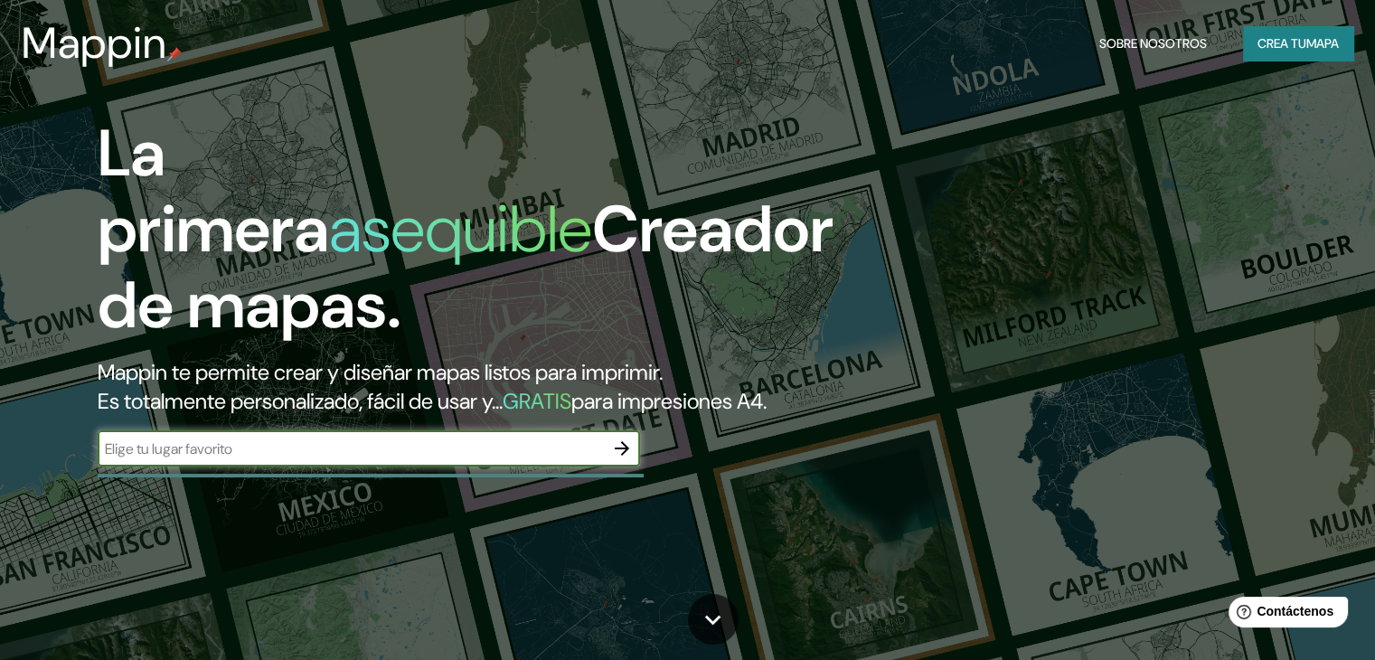
click at [228, 459] on input "text" at bounding box center [351, 448] width 506 height 21
click at [297, 459] on input "text" at bounding box center [351, 448] width 506 height 21
type input "g"
type input "naucalpan de juarez"
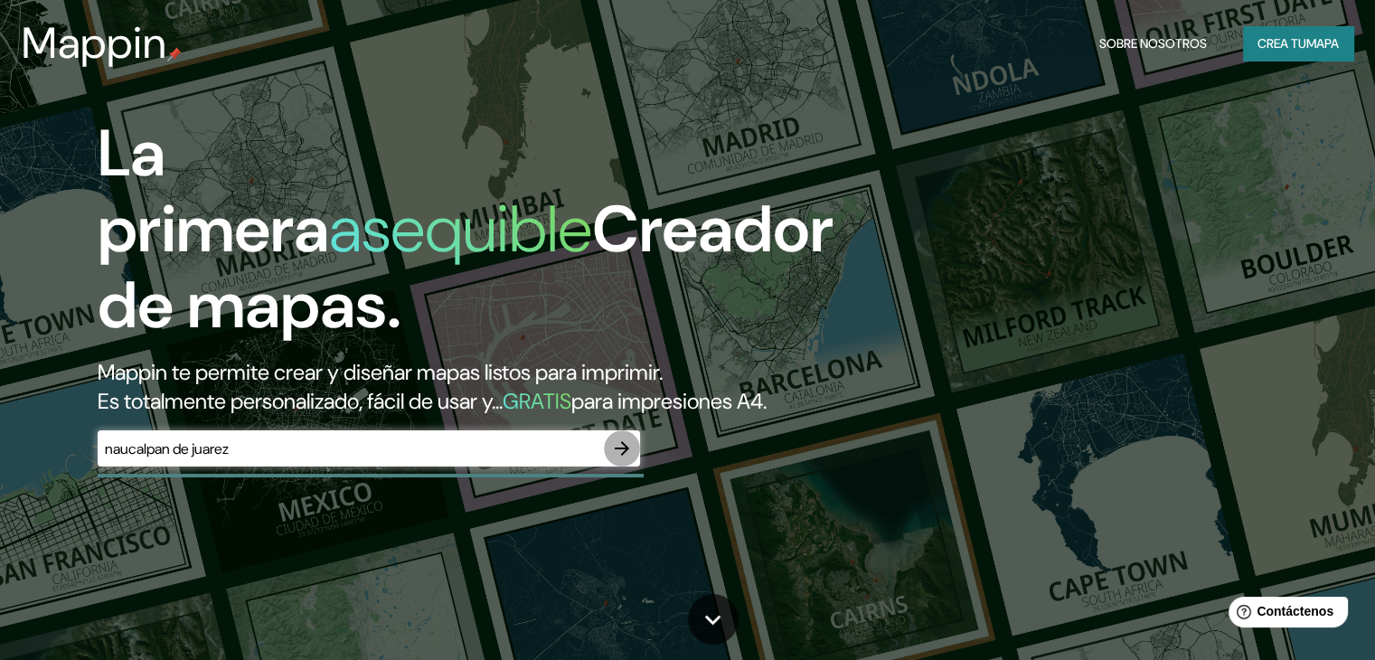
click at [628, 459] on icon "button" at bounding box center [622, 449] width 22 height 22
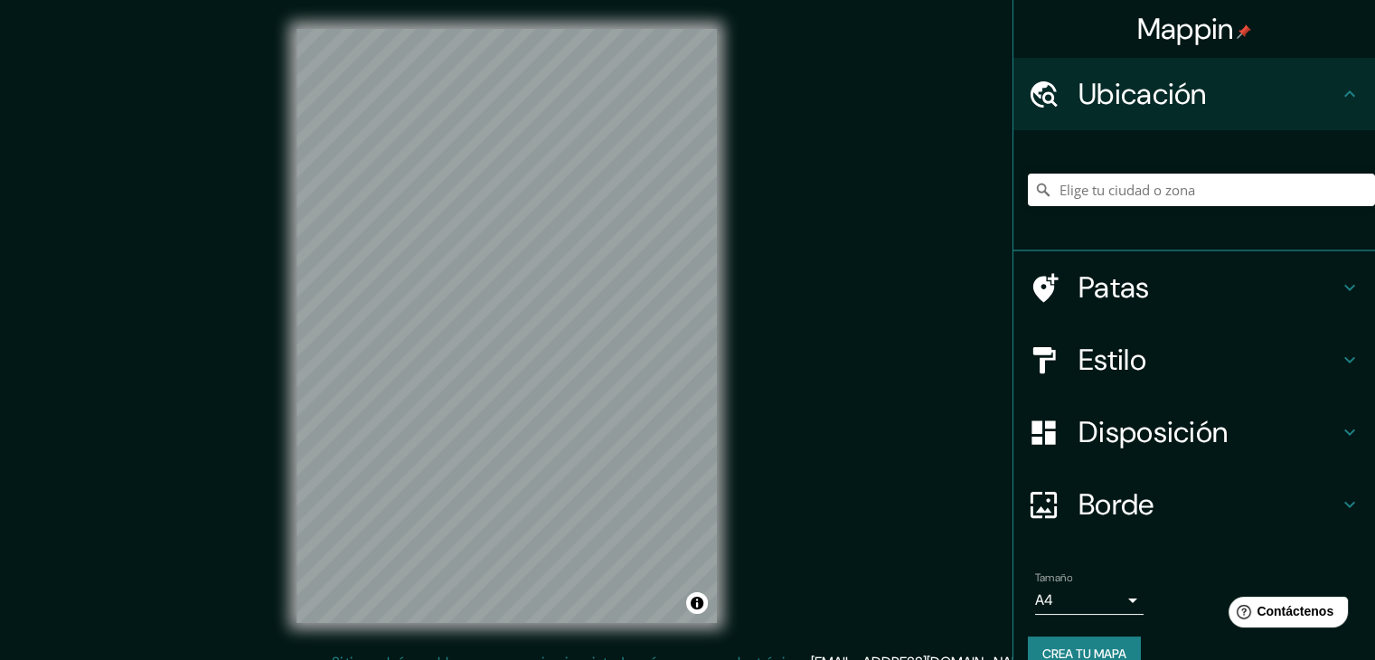
click at [718, 437] on div "© Mapbox © OpenStreetMap Improve this map" at bounding box center [507, 326] width 478 height 652
click at [741, 297] on div "© Mapbox © OpenStreetMap Improve this map" at bounding box center [507, 326] width 478 height 652
click at [755, 293] on div "Mappin Ubicación Patas Estilo Disposición Borde Elige un borde. Consejo : puede…" at bounding box center [687, 340] width 1375 height 681
click at [763, 497] on div "Mappin Ubicación Patas Estilo Disposición Borde Elige un borde. Consejo : puede…" at bounding box center [687, 340] width 1375 height 681
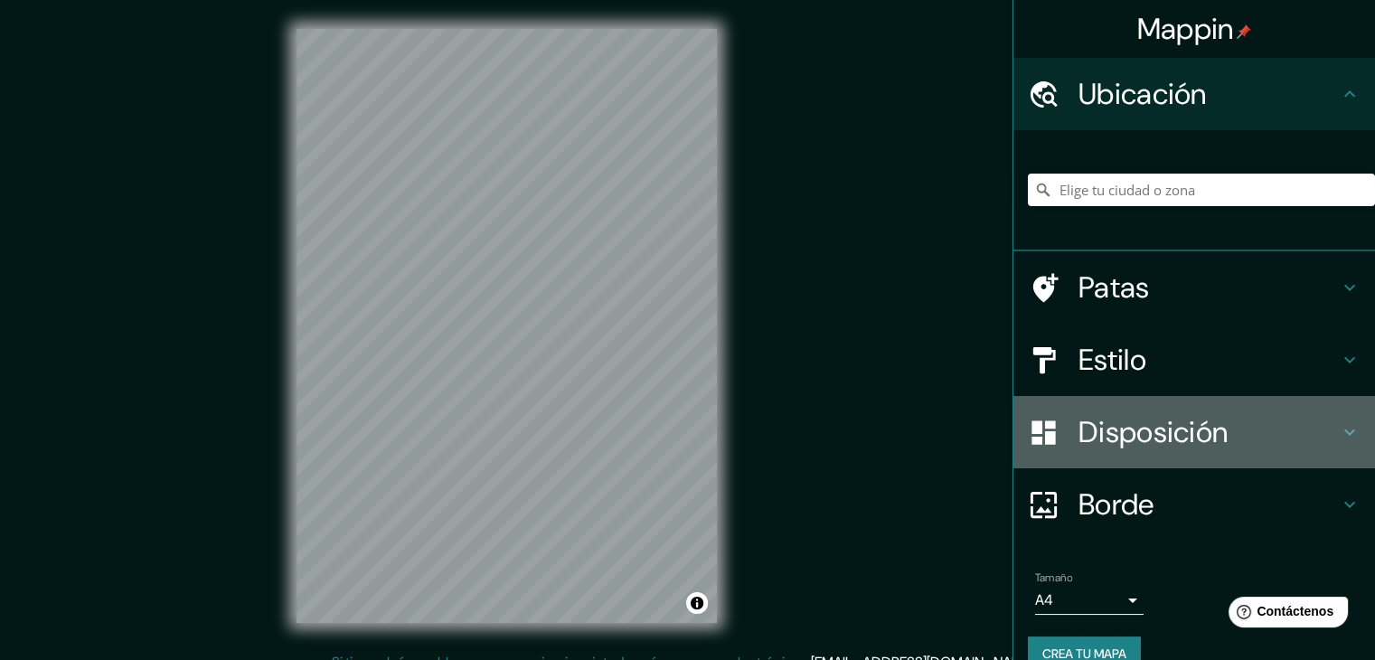
click at [1339, 435] on icon at bounding box center [1350, 432] width 22 height 22
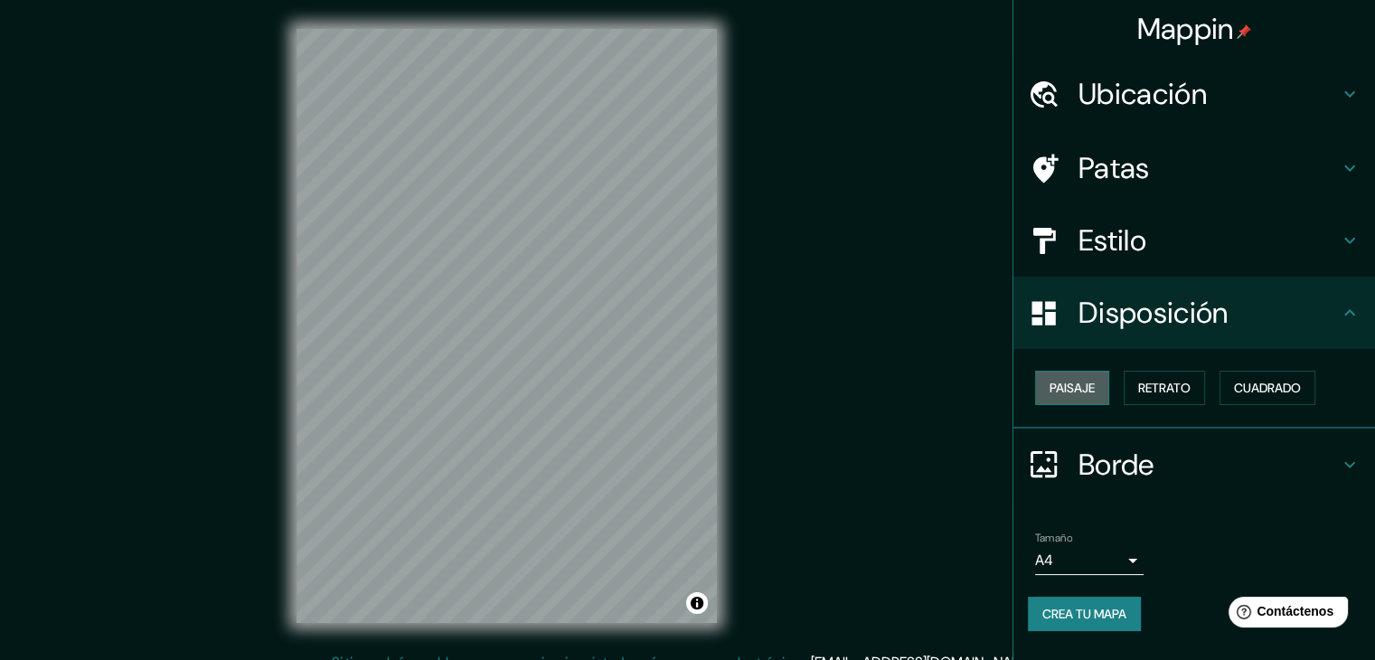
click at [1063, 382] on font "Paisaje" at bounding box center [1072, 388] width 45 height 16
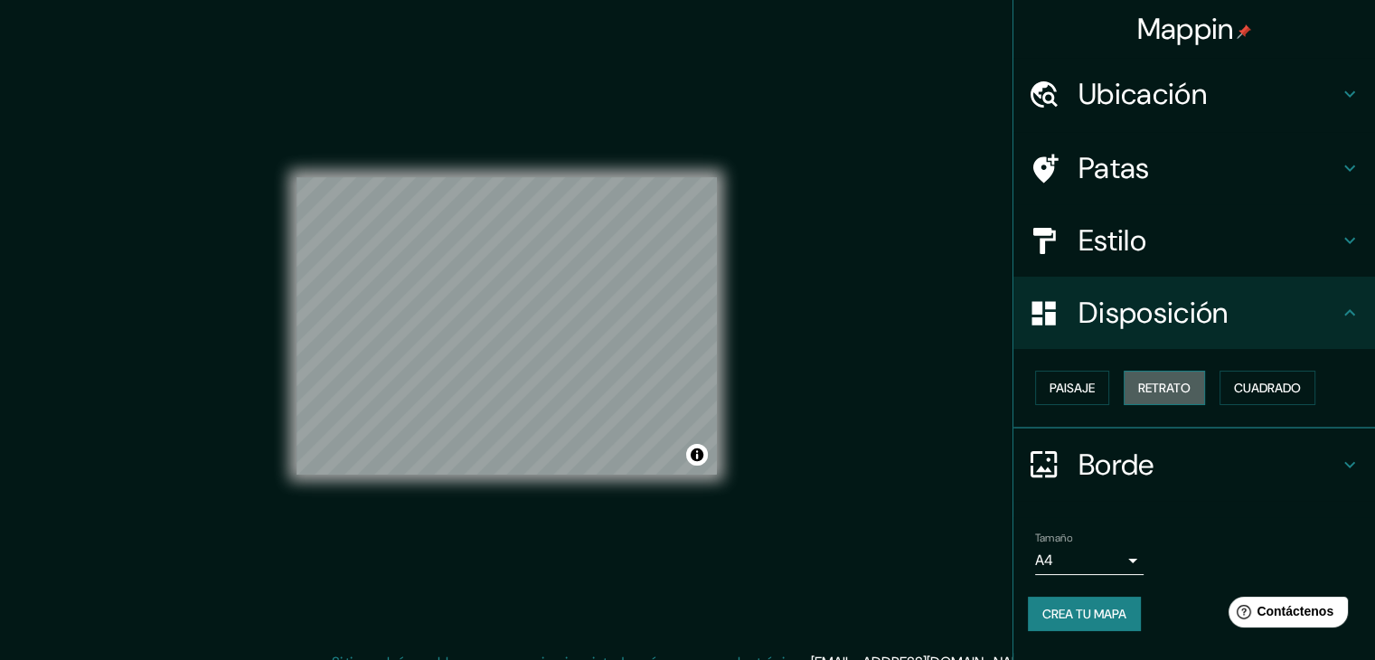
click at [1158, 382] on font "Retrato" at bounding box center [1164, 388] width 52 height 16
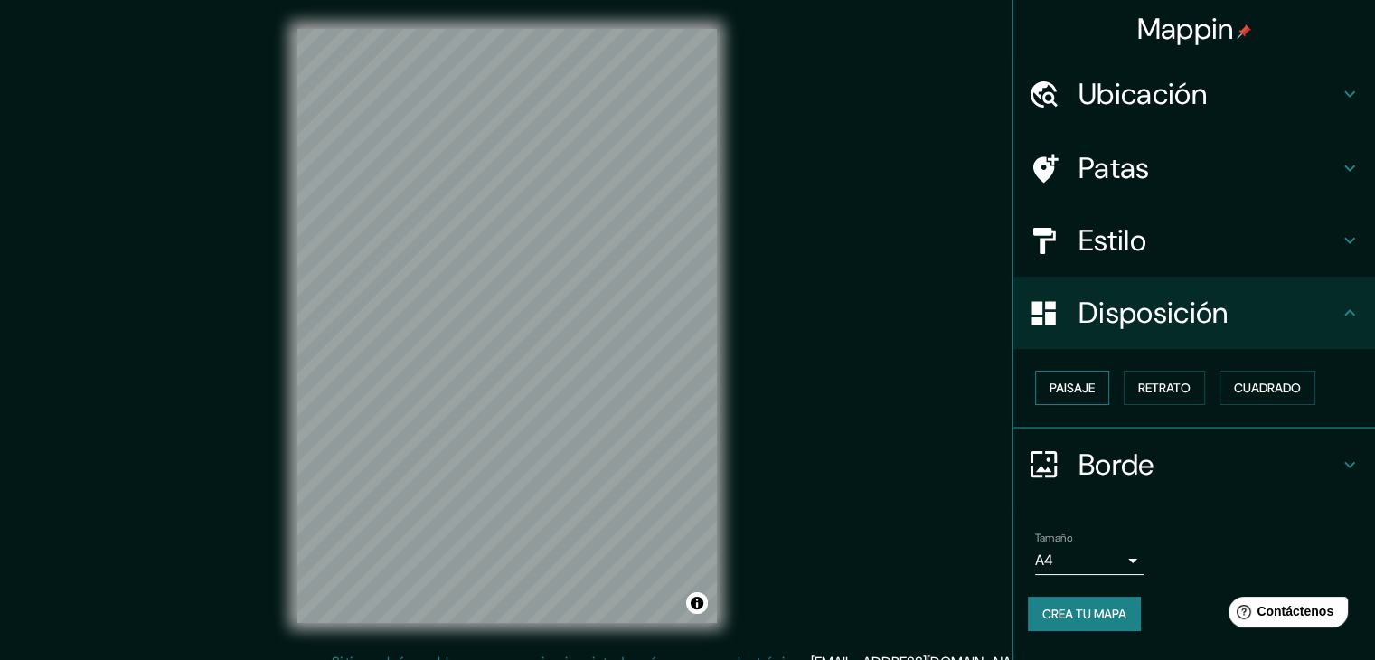
click at [1063, 382] on font "Paisaje" at bounding box center [1072, 388] width 45 height 16
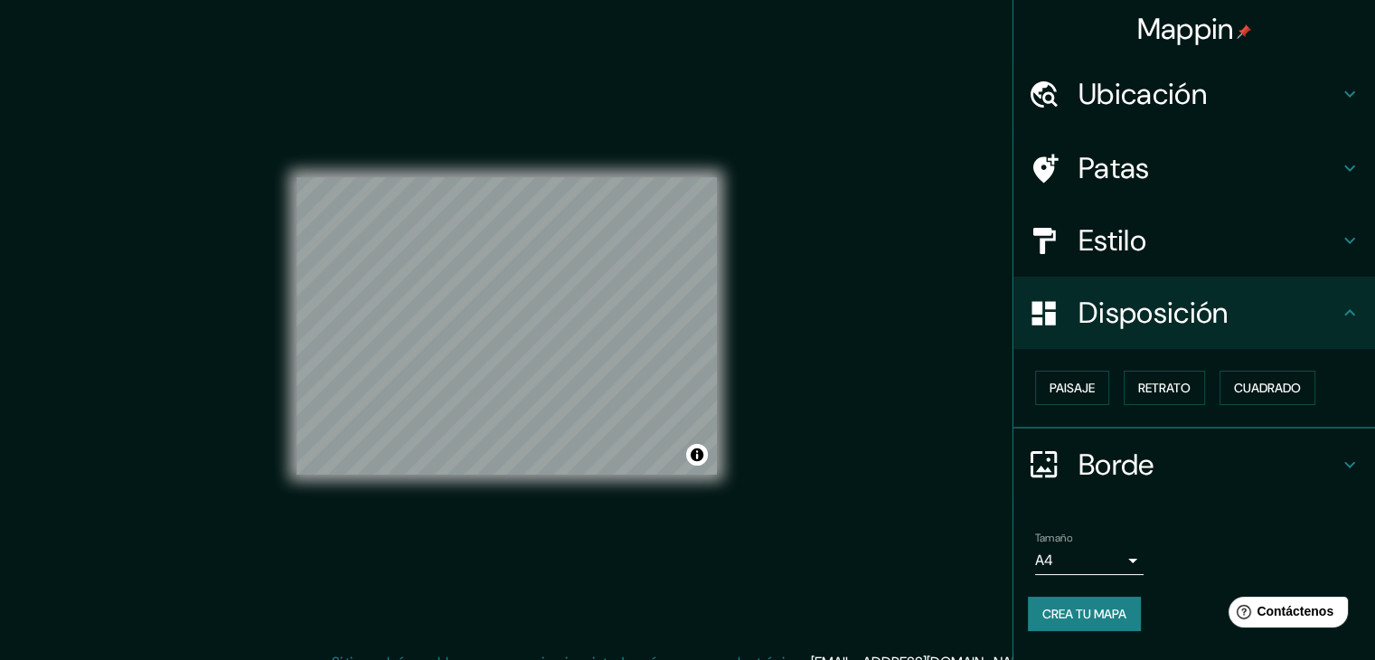
click at [1348, 307] on icon at bounding box center [1350, 313] width 22 height 22
click at [1342, 241] on icon at bounding box center [1350, 241] width 22 height 22
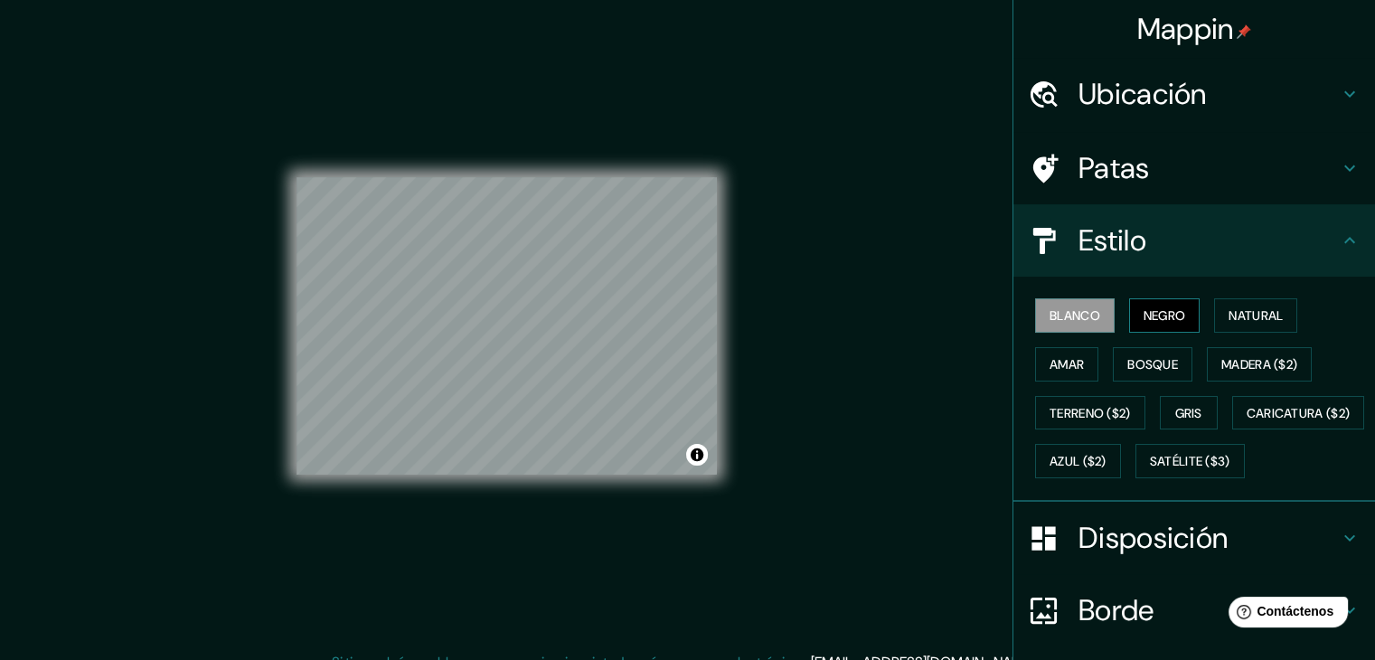
click at [1156, 312] on font "Negro" at bounding box center [1165, 315] width 42 height 16
click at [1250, 325] on font "Natural" at bounding box center [1256, 316] width 54 height 24
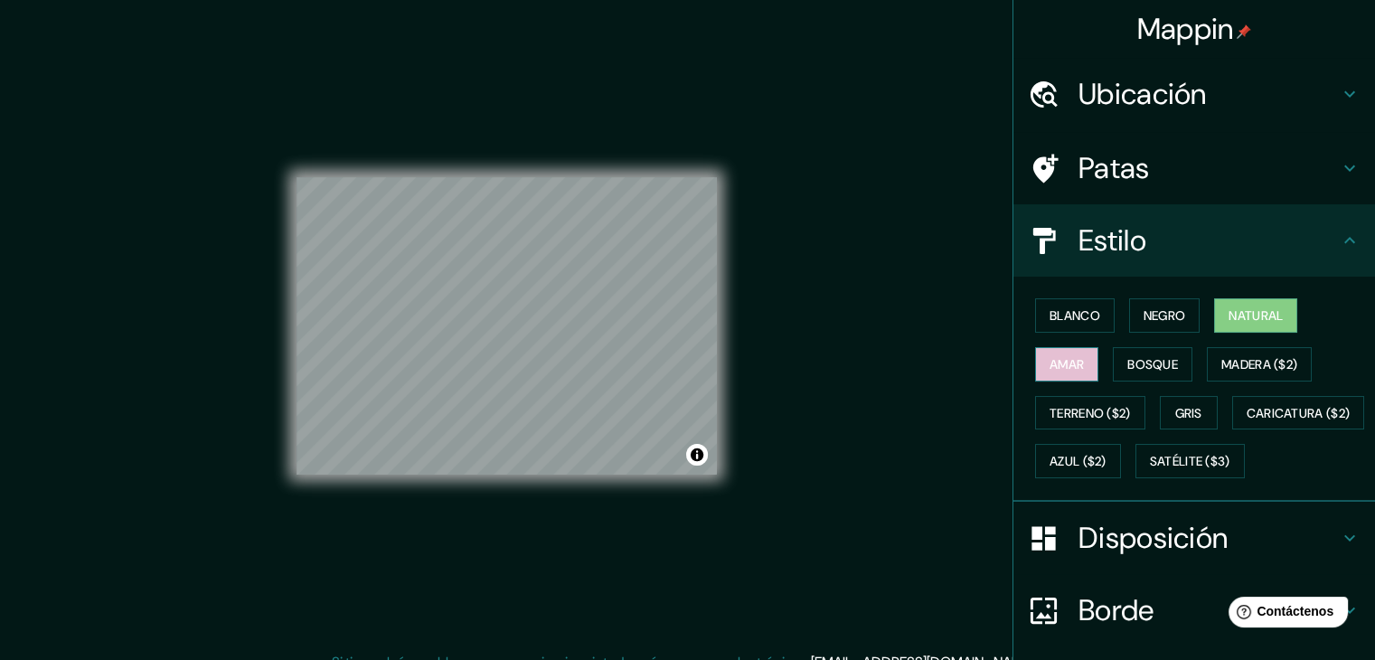
click at [1035, 367] on button "Amar" at bounding box center [1066, 364] width 63 height 34
click at [1127, 362] on font "Bosque" at bounding box center [1152, 364] width 51 height 16
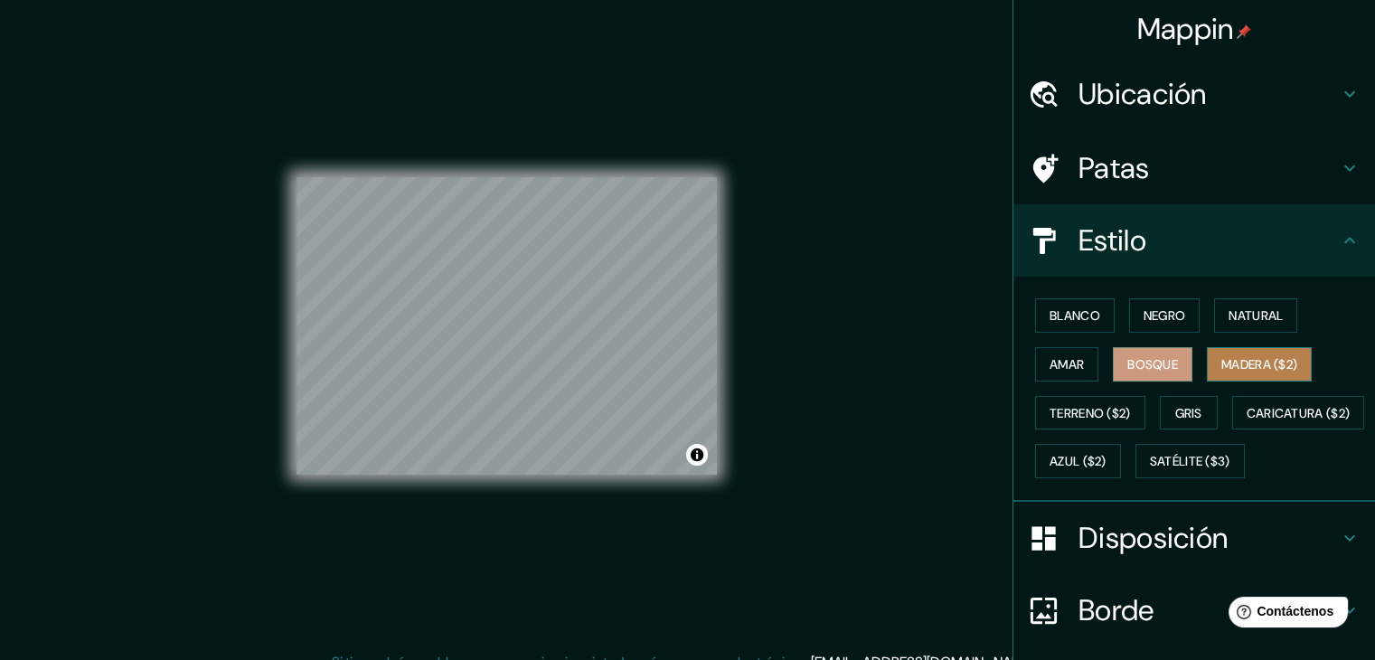
click at [1221, 366] on font "Madera ($2)" at bounding box center [1259, 364] width 76 height 16
click at [1143, 360] on font "Bosque" at bounding box center [1152, 364] width 51 height 16
click at [1233, 320] on font "Natural" at bounding box center [1256, 315] width 54 height 16
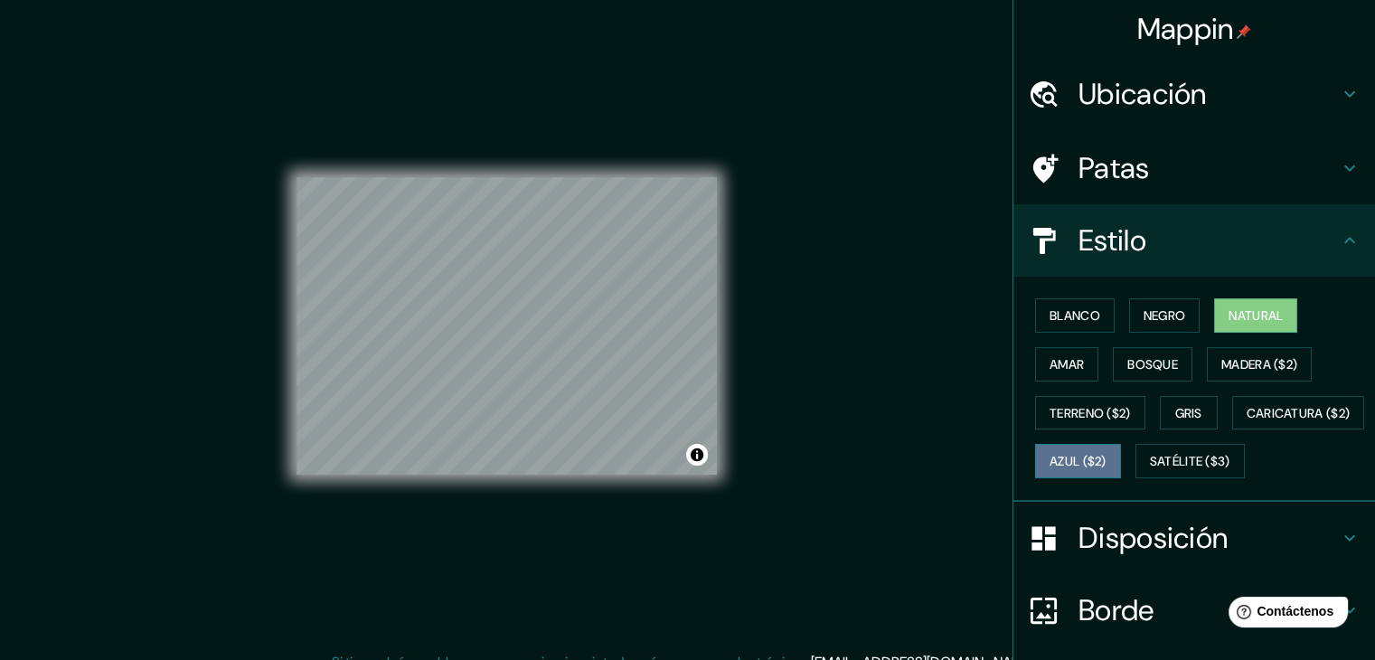
click at [1107, 464] on font "Azul ($2)" at bounding box center [1078, 462] width 57 height 16
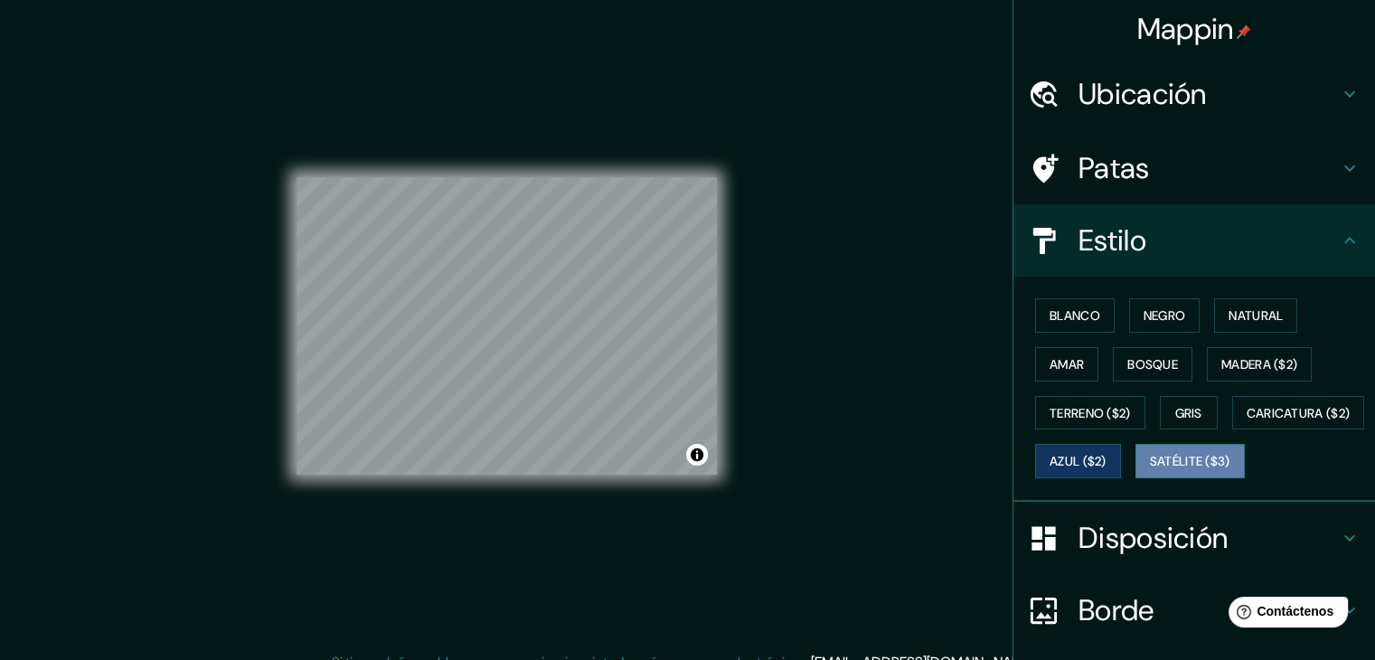
click at [1150, 470] on font "Satélite ($3)" at bounding box center [1190, 462] width 80 height 16
click at [1107, 467] on font "Azul ($2)" at bounding box center [1078, 461] width 57 height 24
click at [1183, 405] on font "Gris" at bounding box center [1188, 413] width 27 height 16
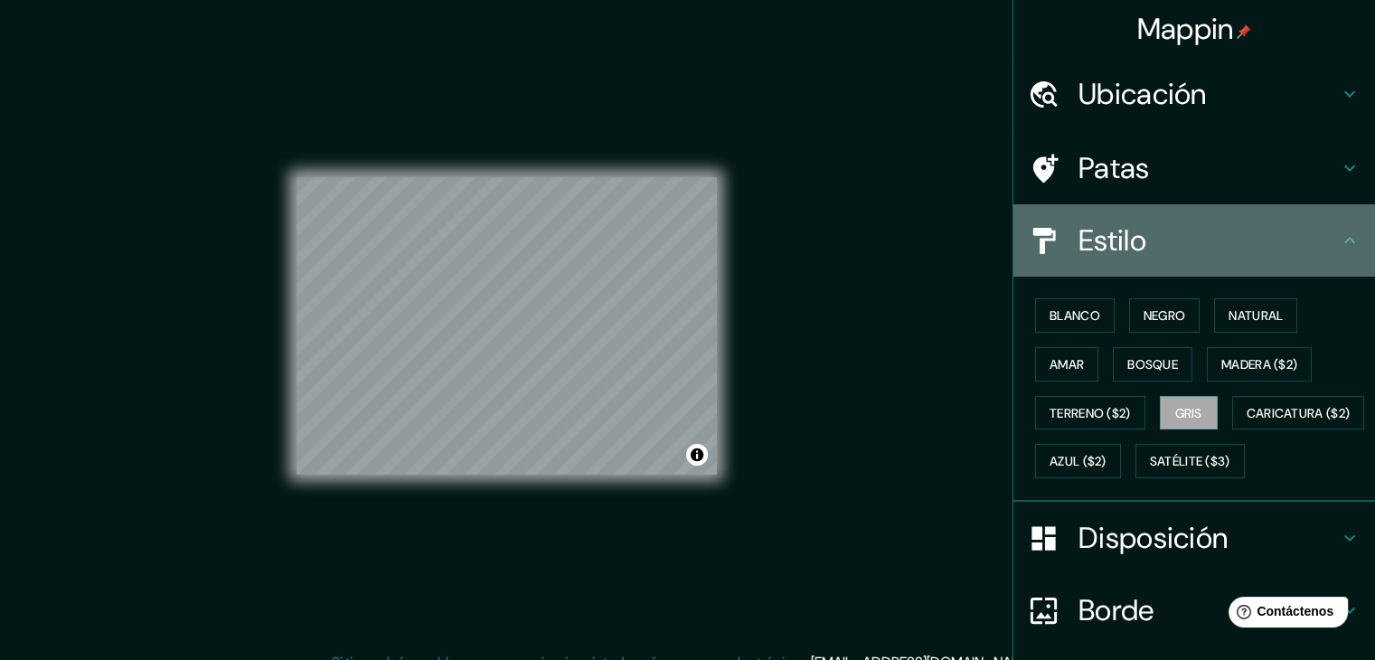
click at [1339, 248] on icon at bounding box center [1350, 241] width 22 height 22
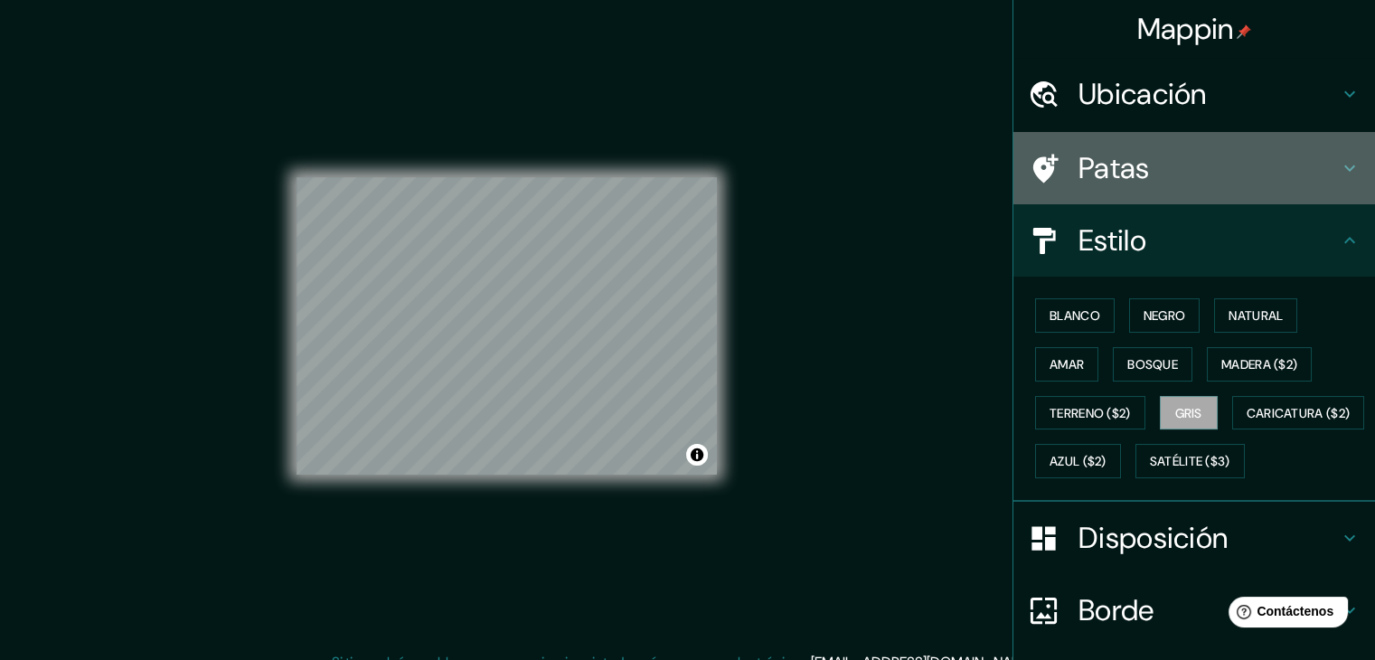
click at [1339, 175] on icon at bounding box center [1350, 168] width 22 height 22
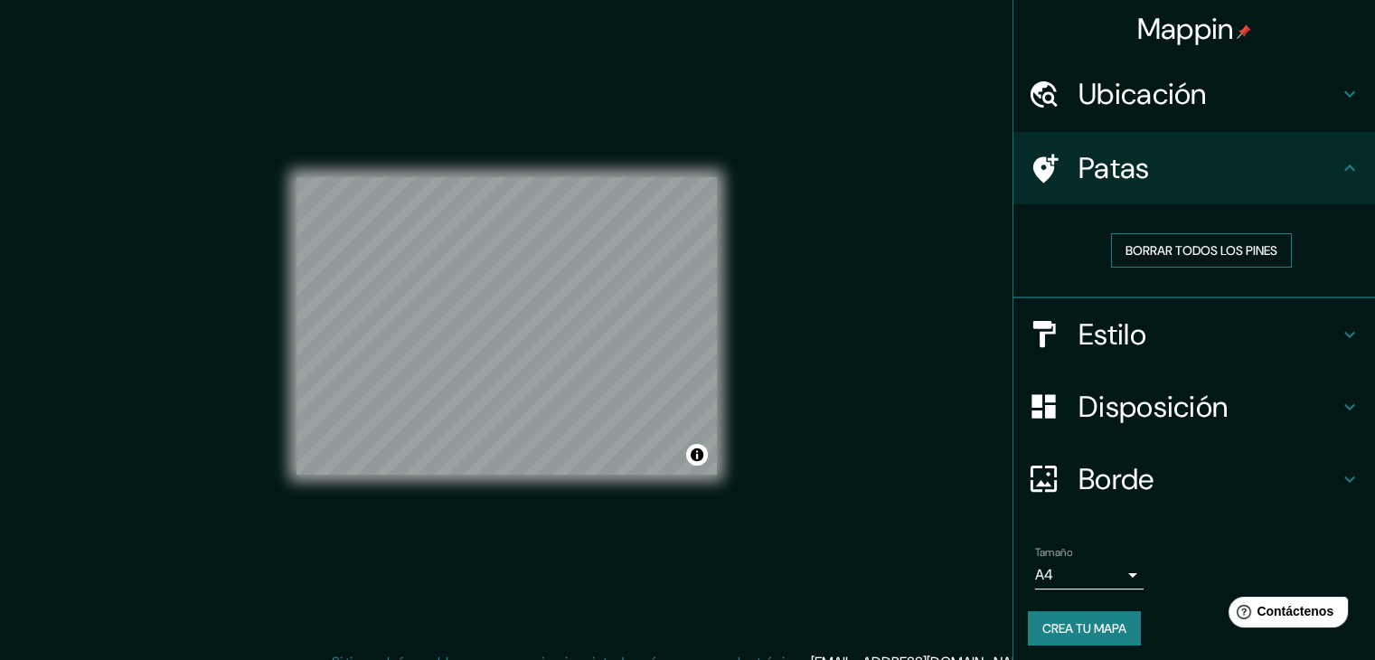
click at [1197, 254] on font "Borrar todos los pines" at bounding box center [1202, 250] width 152 height 16
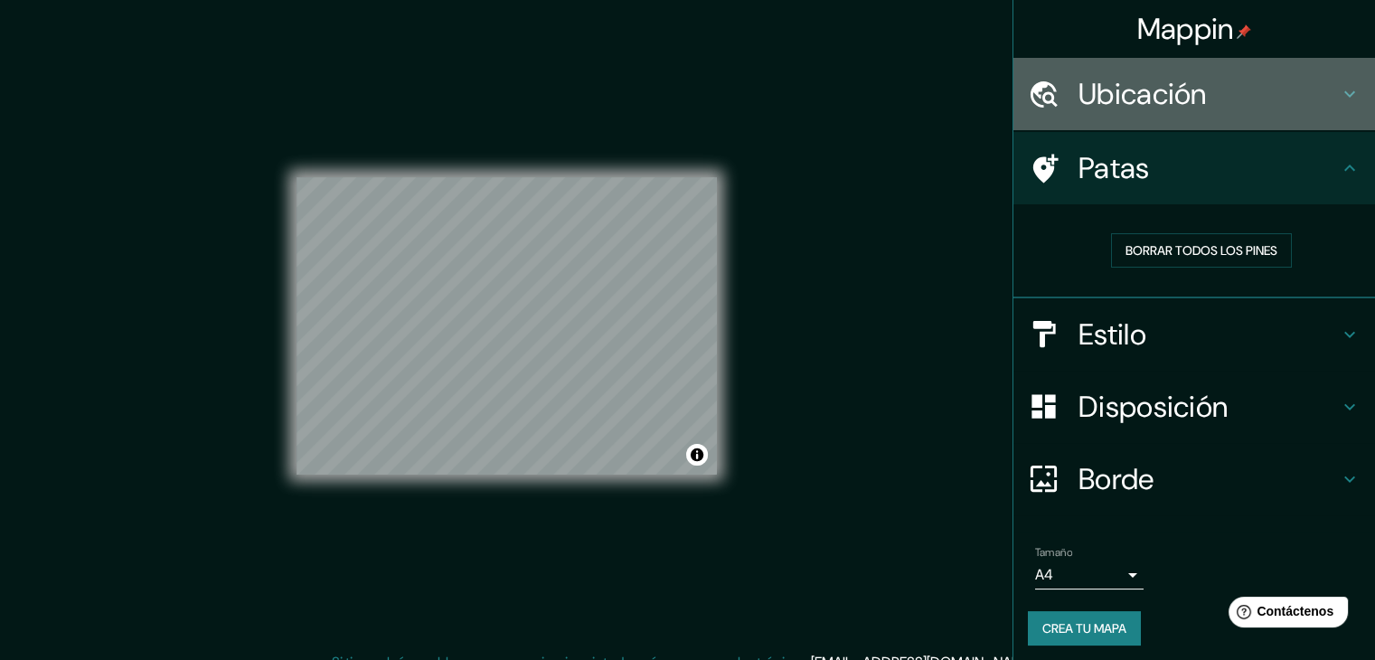
click at [1339, 98] on icon at bounding box center [1350, 94] width 22 height 22
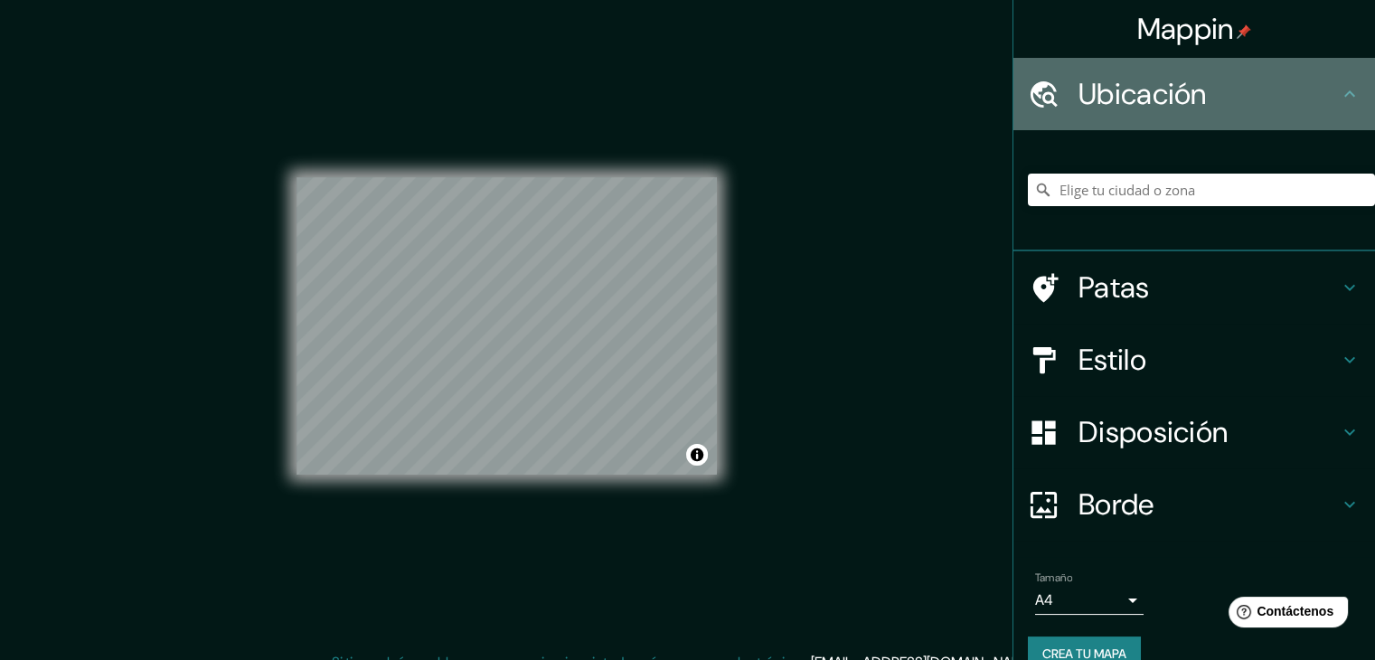
click at [1339, 98] on icon at bounding box center [1350, 94] width 22 height 22
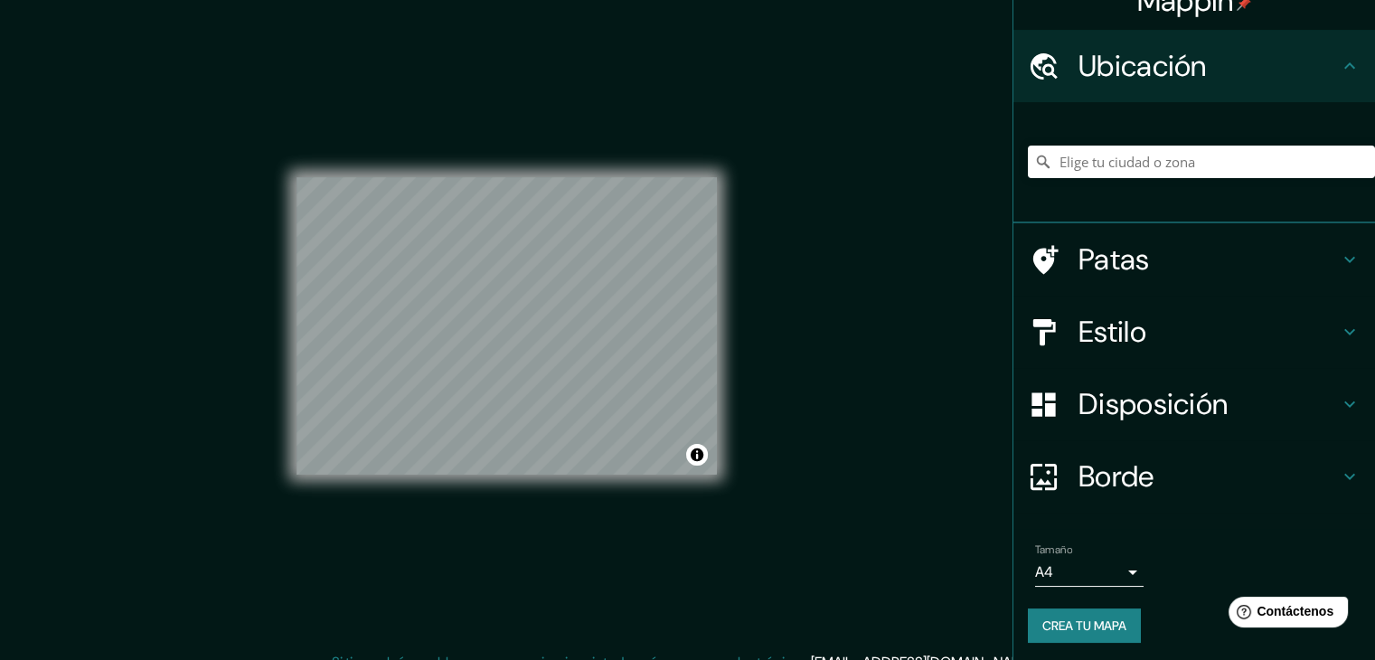
scroll to position [32, 0]
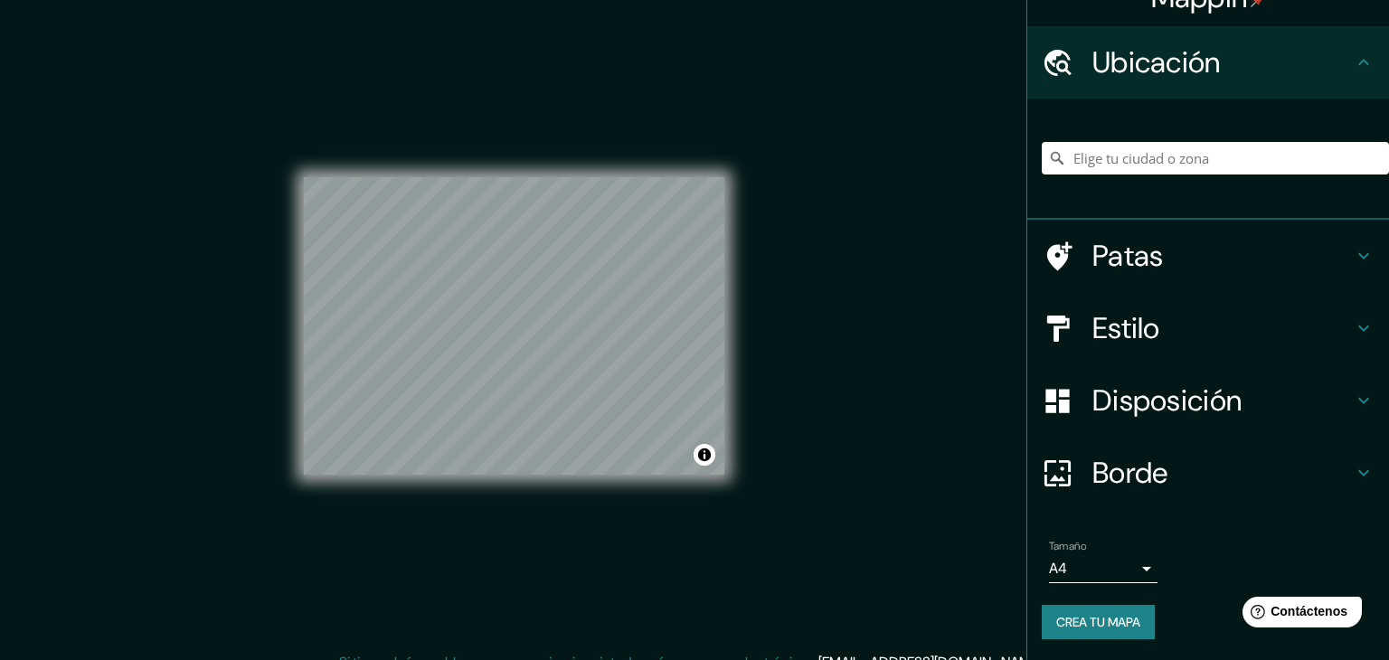
click at [1115, 571] on body "Mappin Ubicación Patas Estilo Disposición Borde Elige un borde. Consejo : puede…" at bounding box center [694, 330] width 1389 height 660
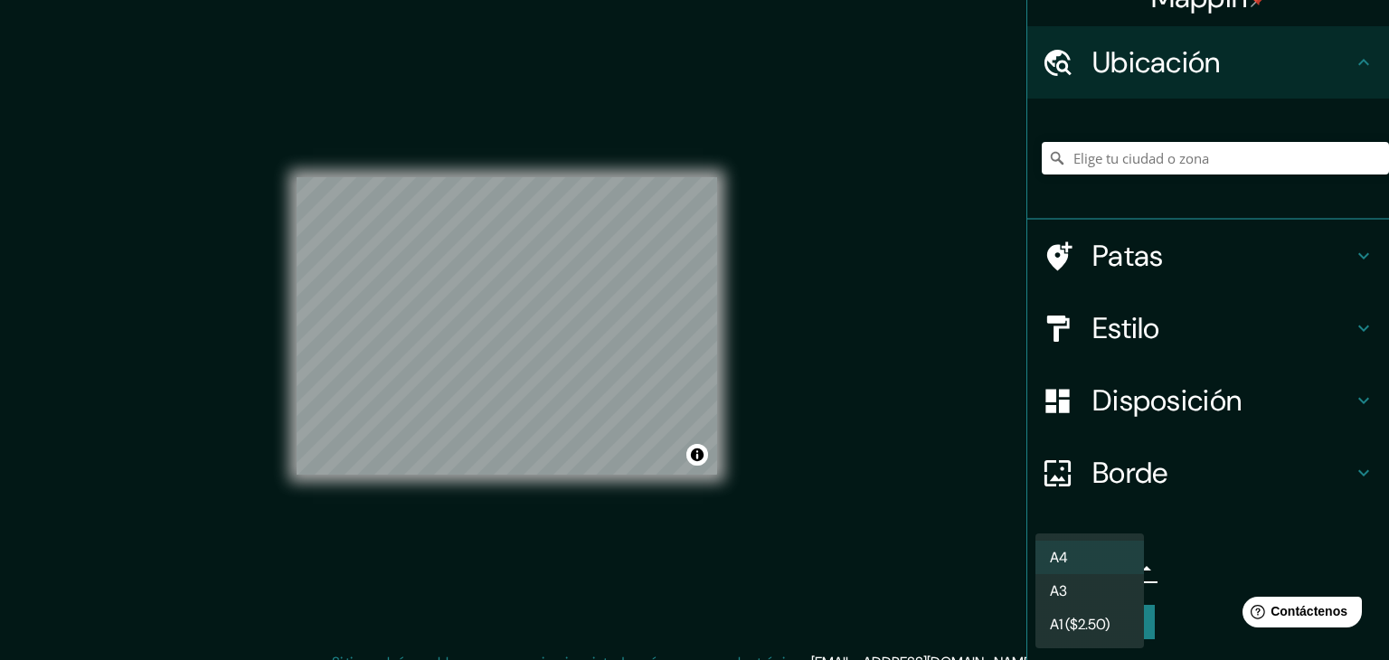
click at [1204, 533] on div at bounding box center [694, 330] width 1389 height 660
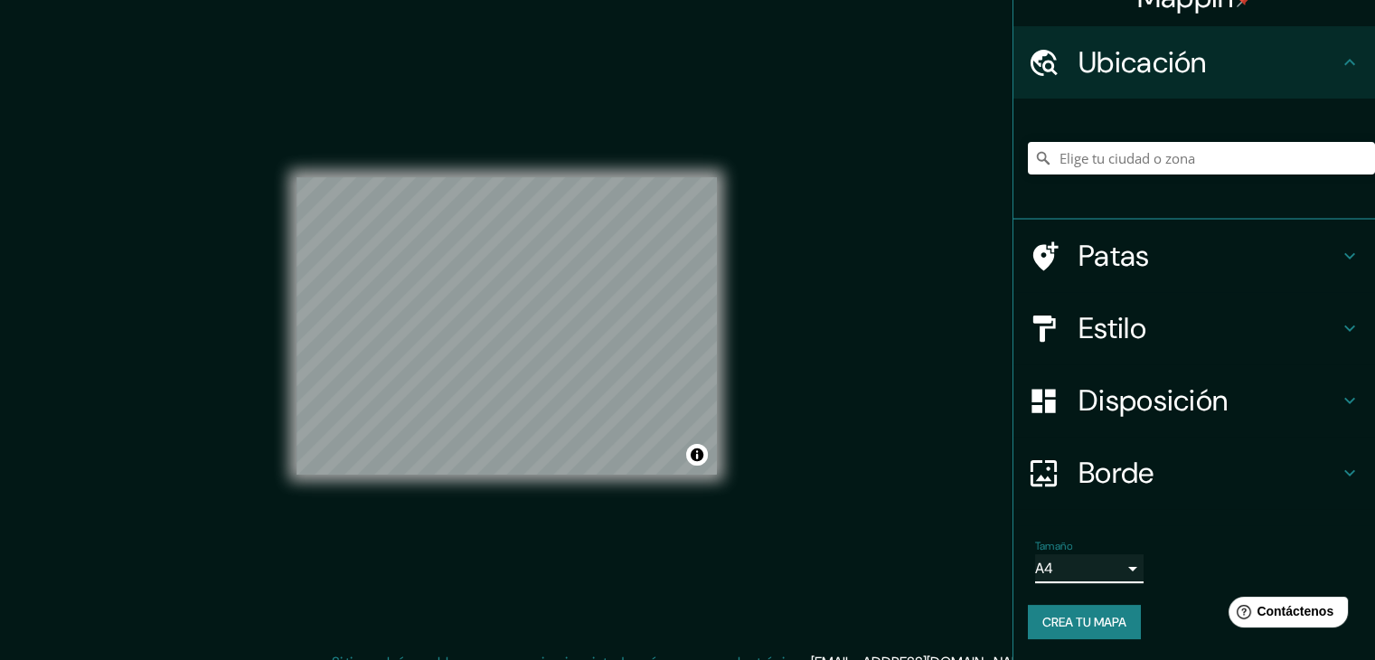
scroll to position [21, 0]
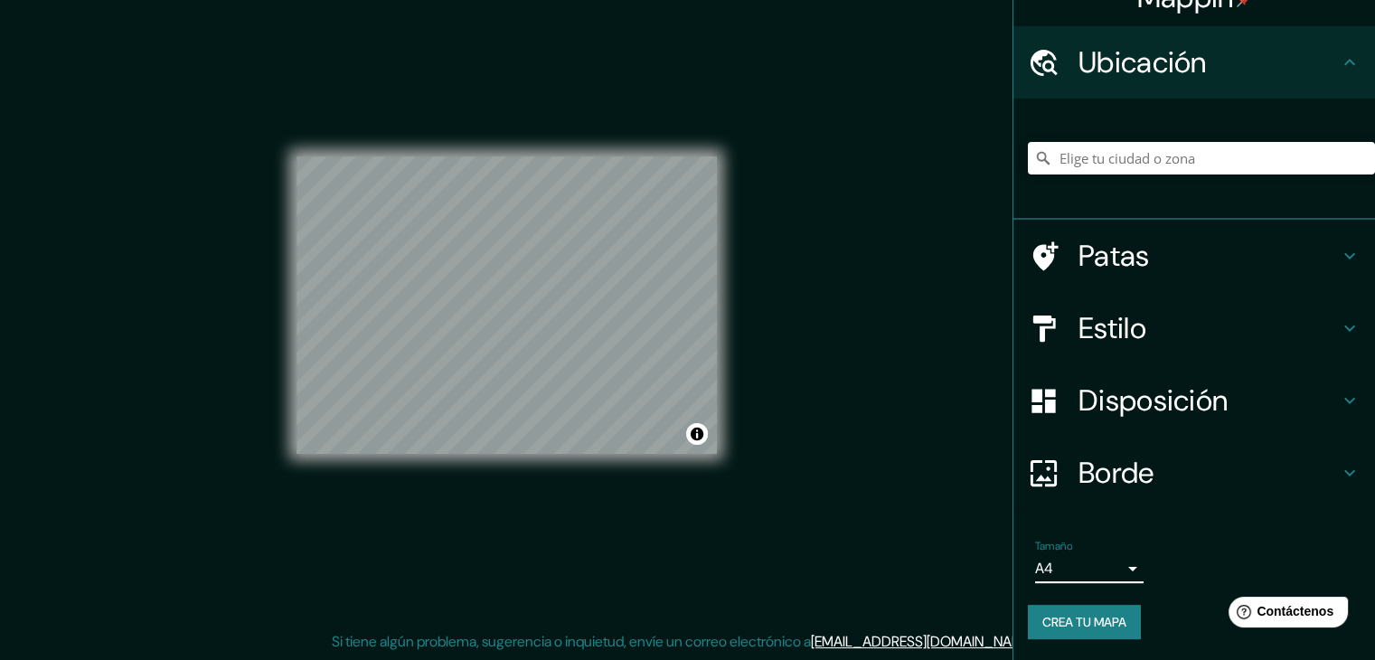
click at [1344, 471] on icon at bounding box center [1350, 473] width 22 height 22
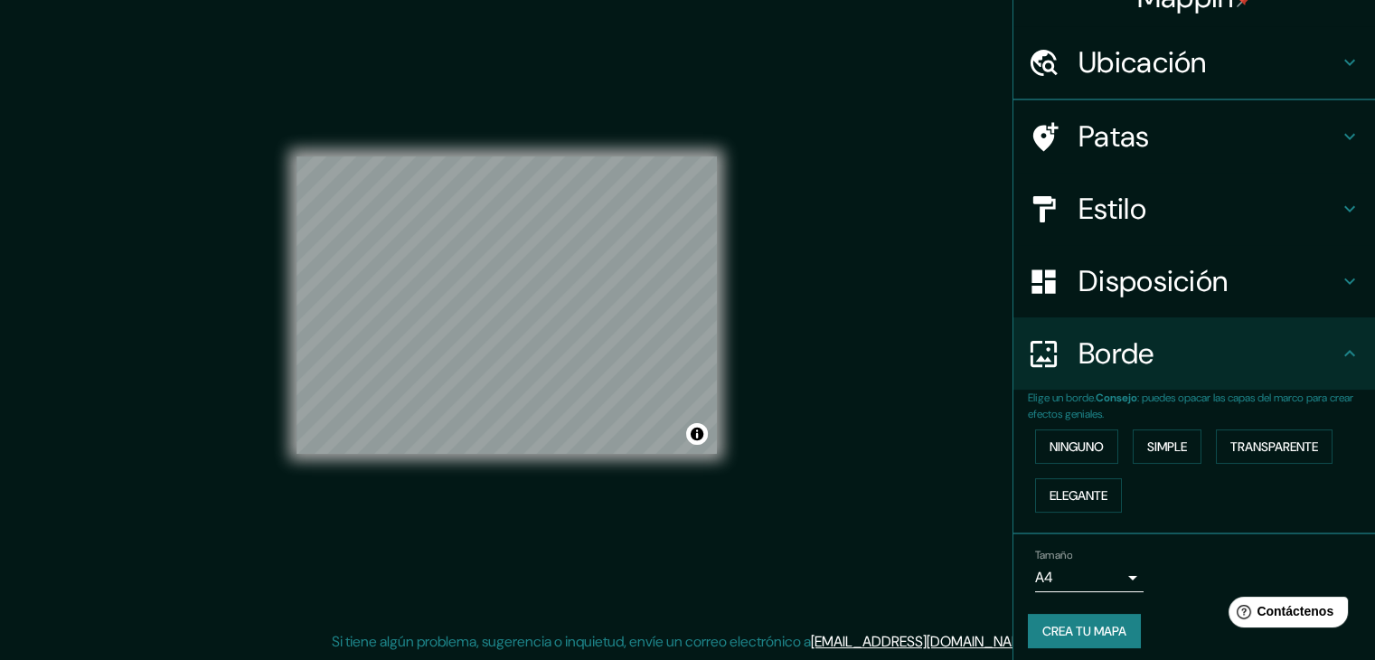
scroll to position [32, 0]
click at [1067, 444] on font "Ninguno" at bounding box center [1077, 446] width 54 height 16
click at [1147, 448] on font "Simple" at bounding box center [1167, 446] width 40 height 16
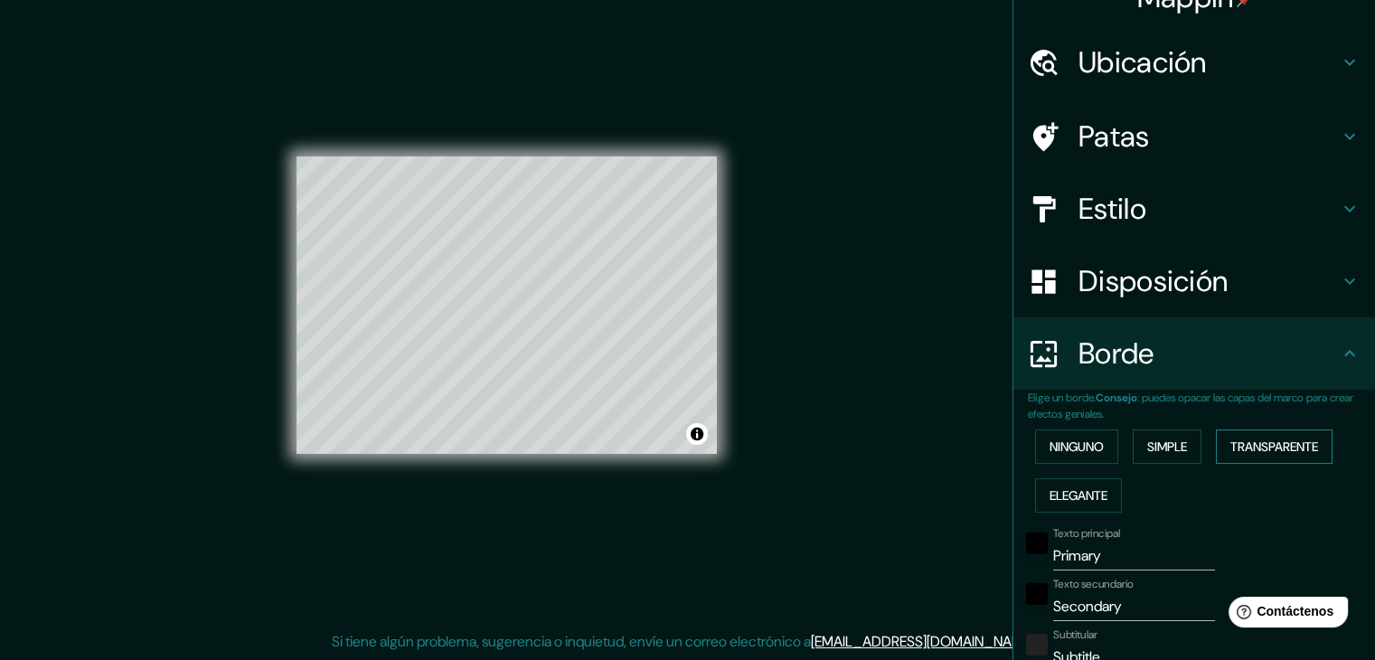
click at [1250, 452] on font "Transparente" at bounding box center [1274, 446] width 88 height 16
click at [1078, 500] on font "Elegante" at bounding box center [1079, 495] width 58 height 16
click at [1082, 449] on font "Ninguno" at bounding box center [1077, 446] width 54 height 16
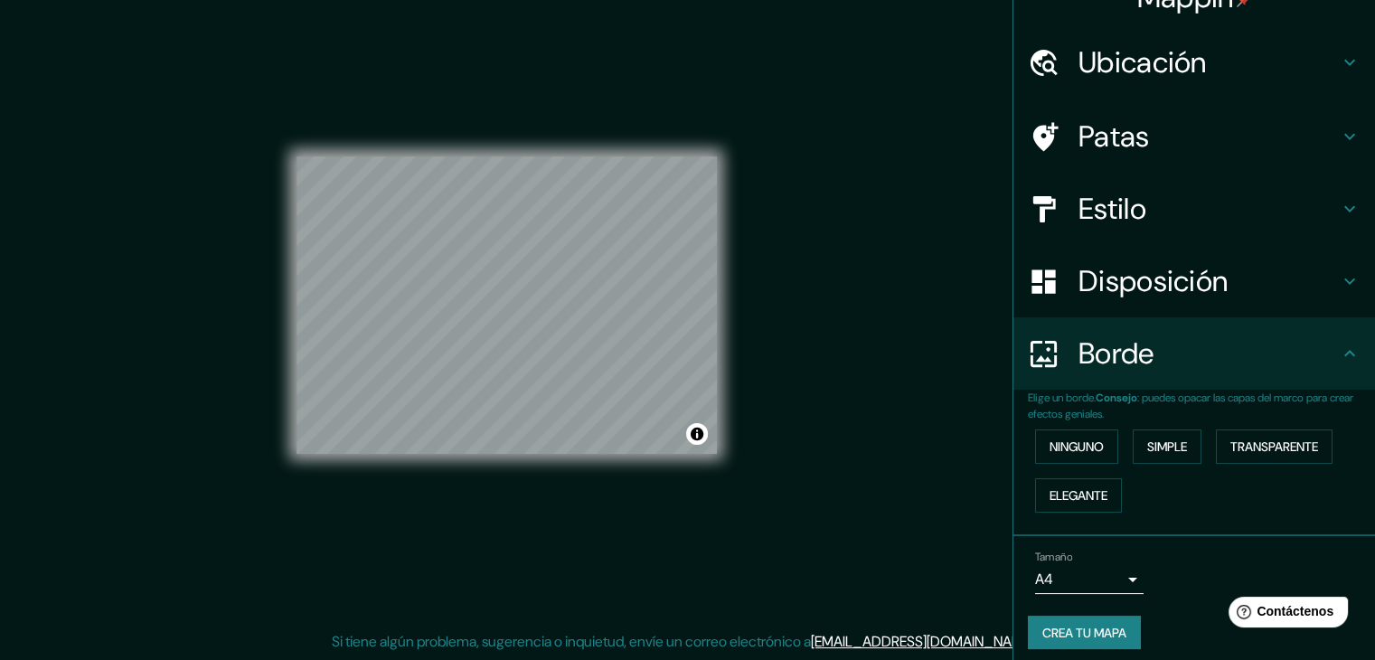
click at [1339, 350] on icon at bounding box center [1350, 354] width 22 height 22
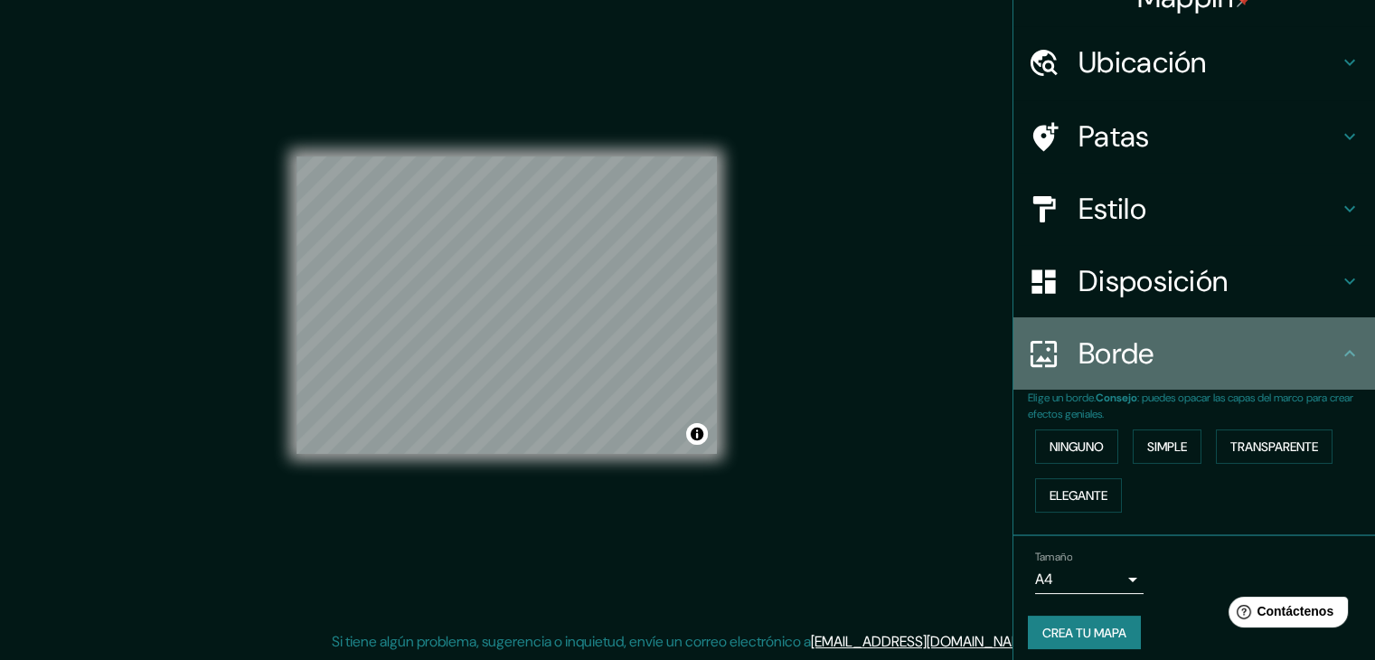
click at [1339, 360] on icon at bounding box center [1350, 354] width 22 height 22
click at [1339, 354] on icon at bounding box center [1350, 354] width 22 height 22
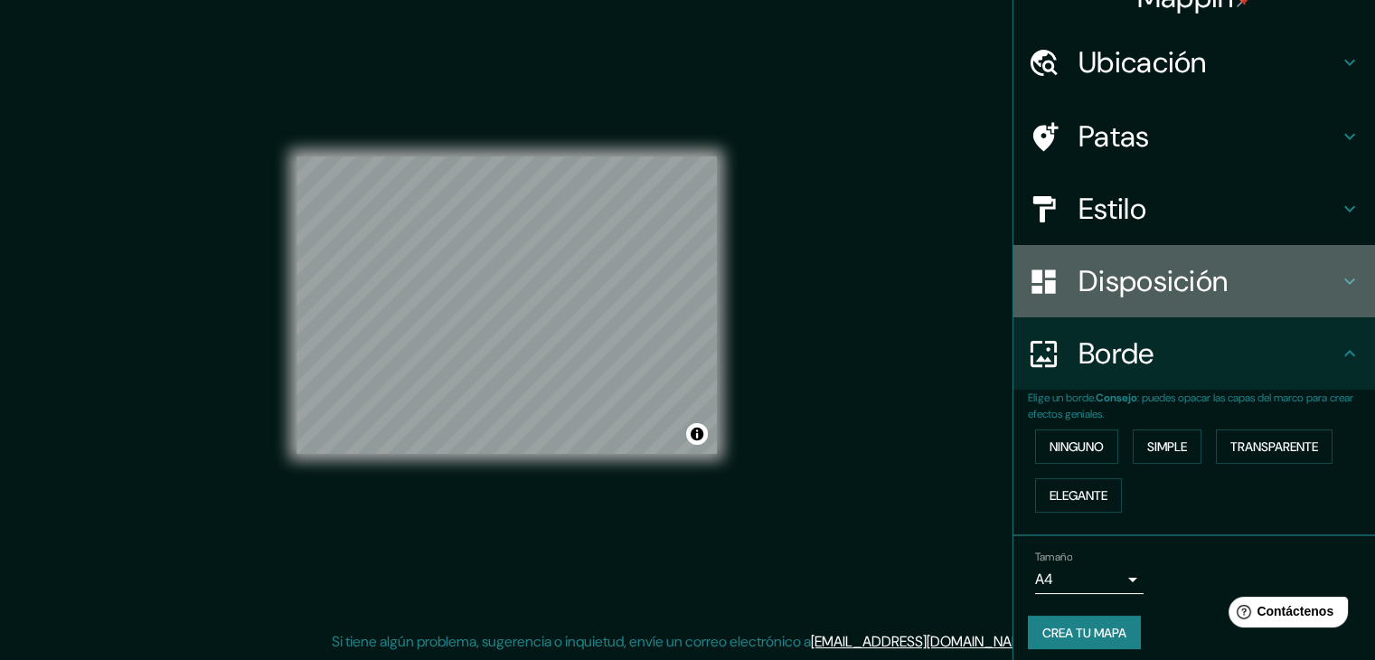
click at [1343, 278] on icon at bounding box center [1350, 281] width 22 height 22
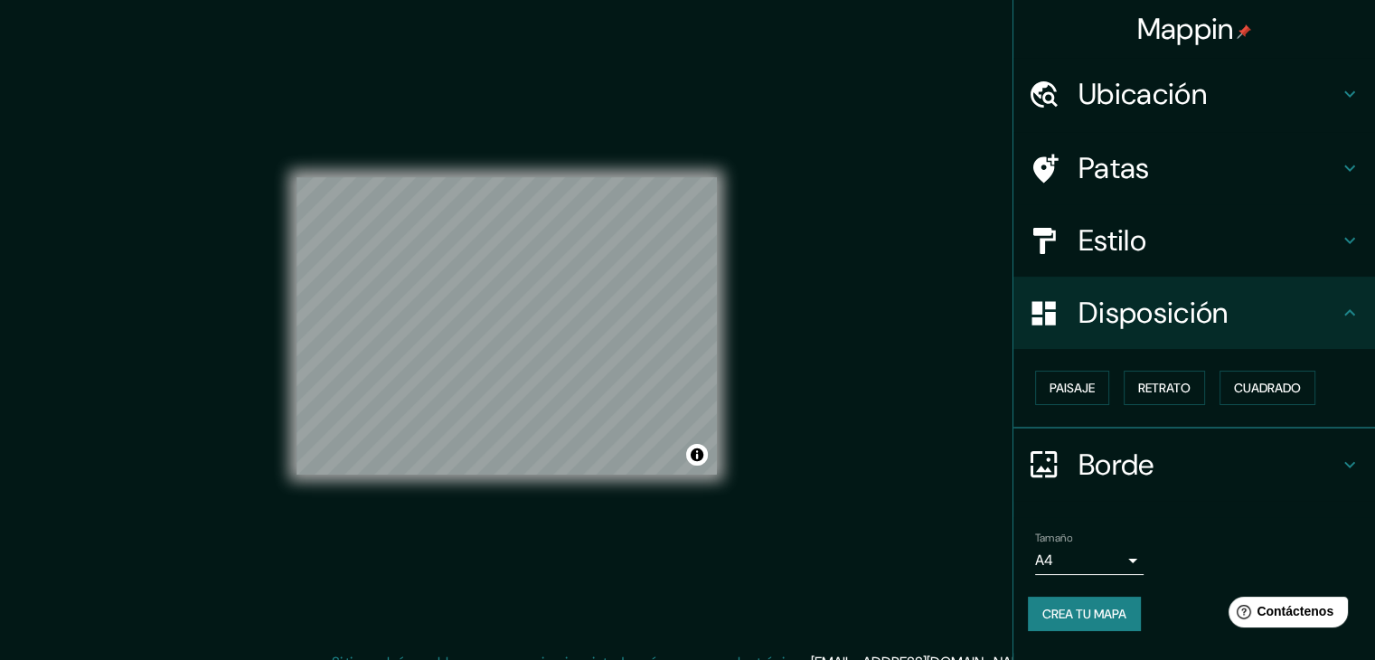
scroll to position [21, 0]
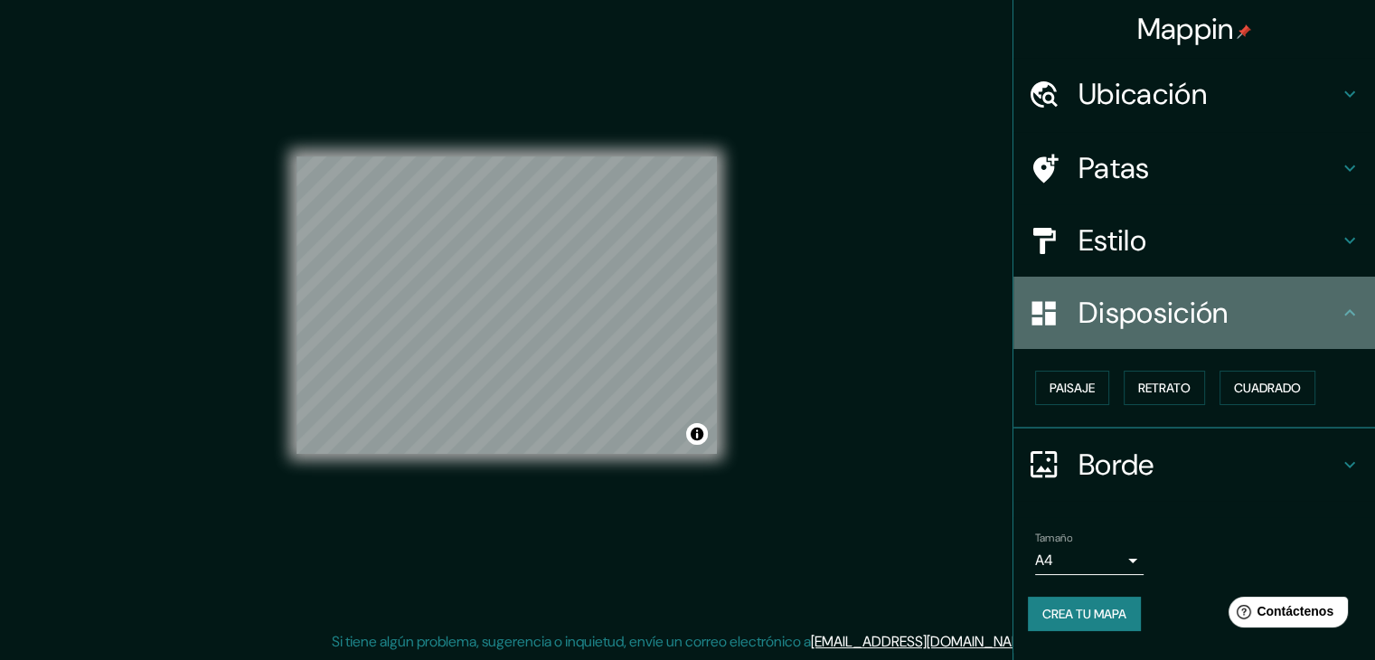
click at [1361, 312] on div "Disposición" at bounding box center [1195, 313] width 362 height 72
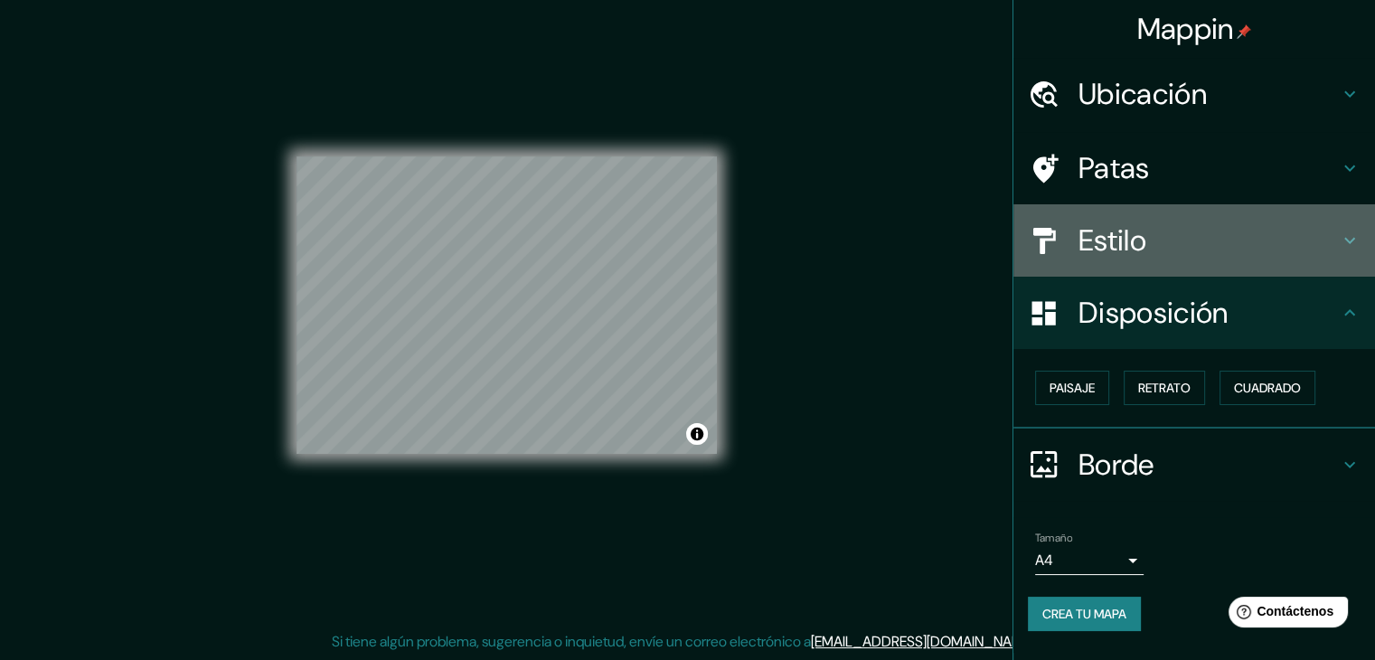
click at [1340, 240] on icon at bounding box center [1350, 241] width 22 height 22
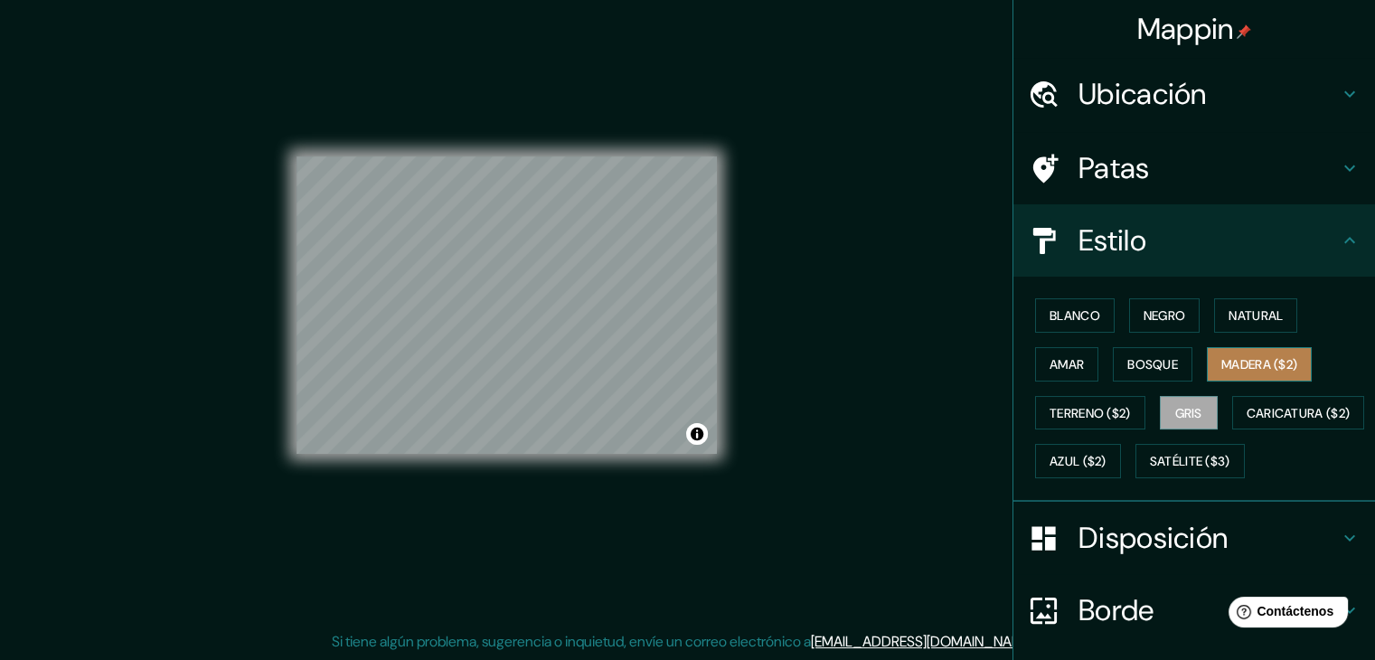
click at [1232, 362] on font "Madera ($2)" at bounding box center [1259, 364] width 76 height 16
click at [1153, 356] on font "Bosque" at bounding box center [1152, 364] width 51 height 16
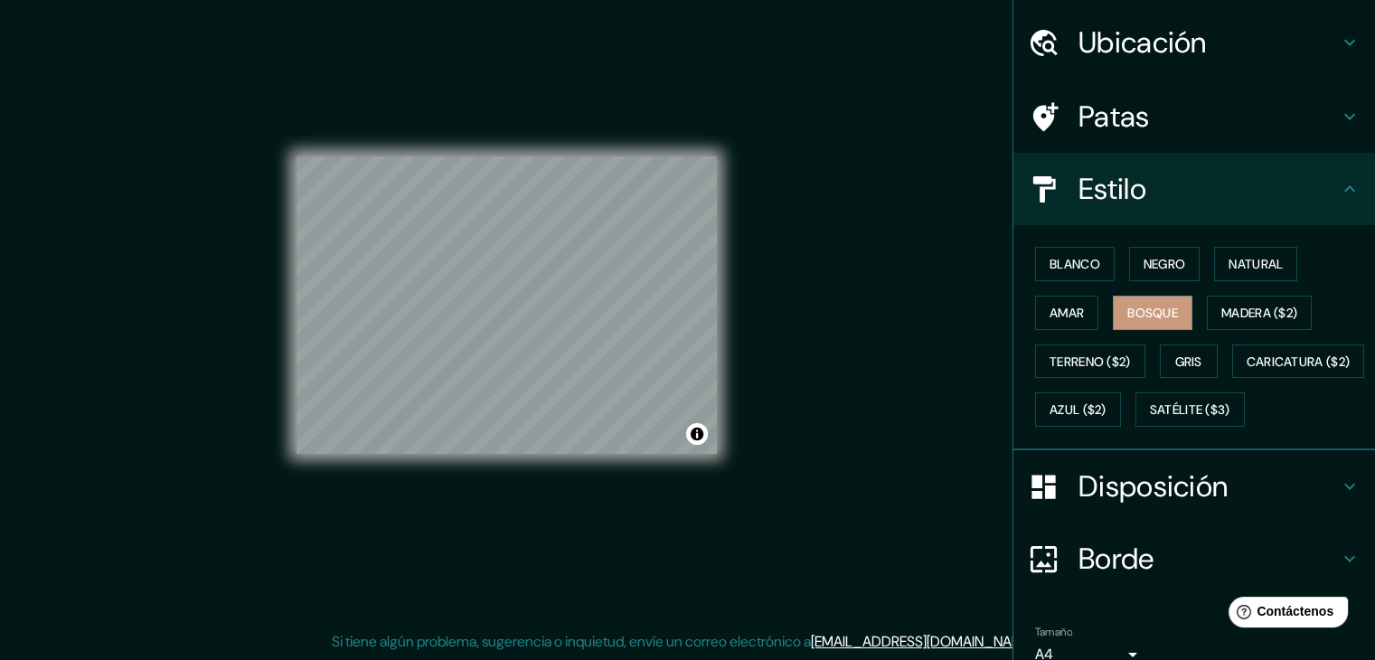
scroll to position [183, 0]
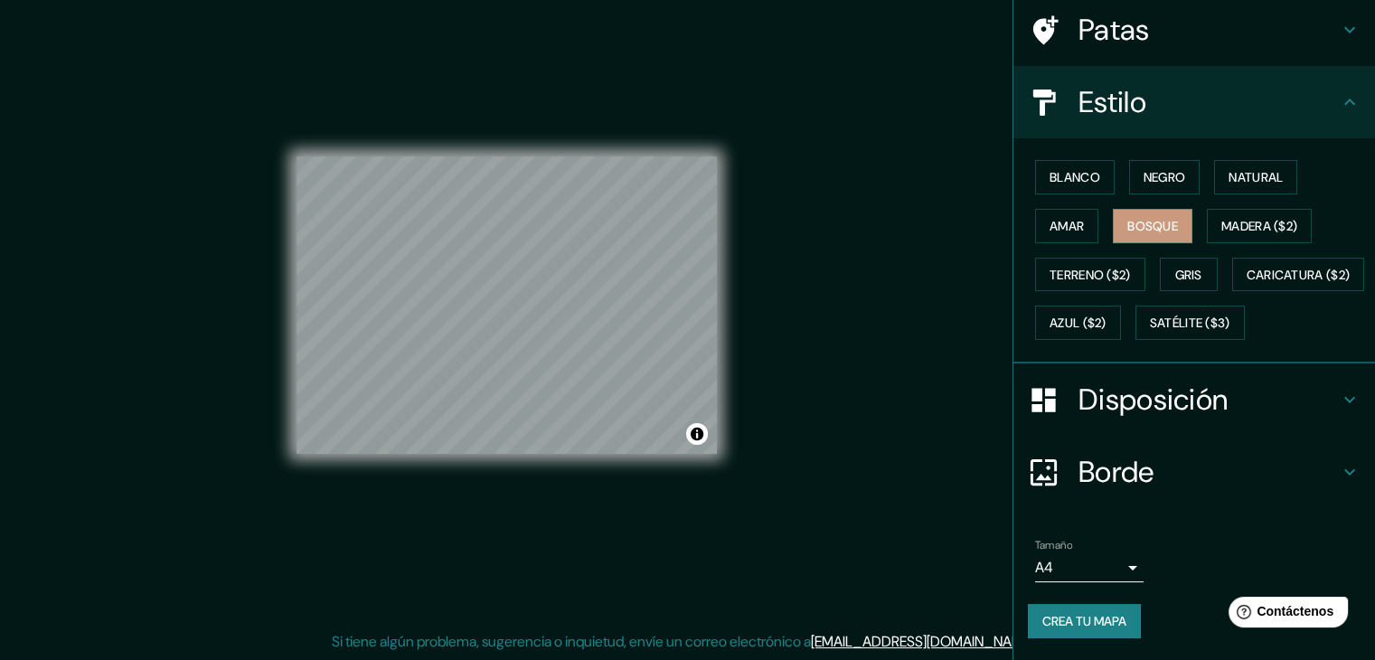
click at [1066, 618] on font "Crea tu mapa" at bounding box center [1084, 621] width 84 height 16
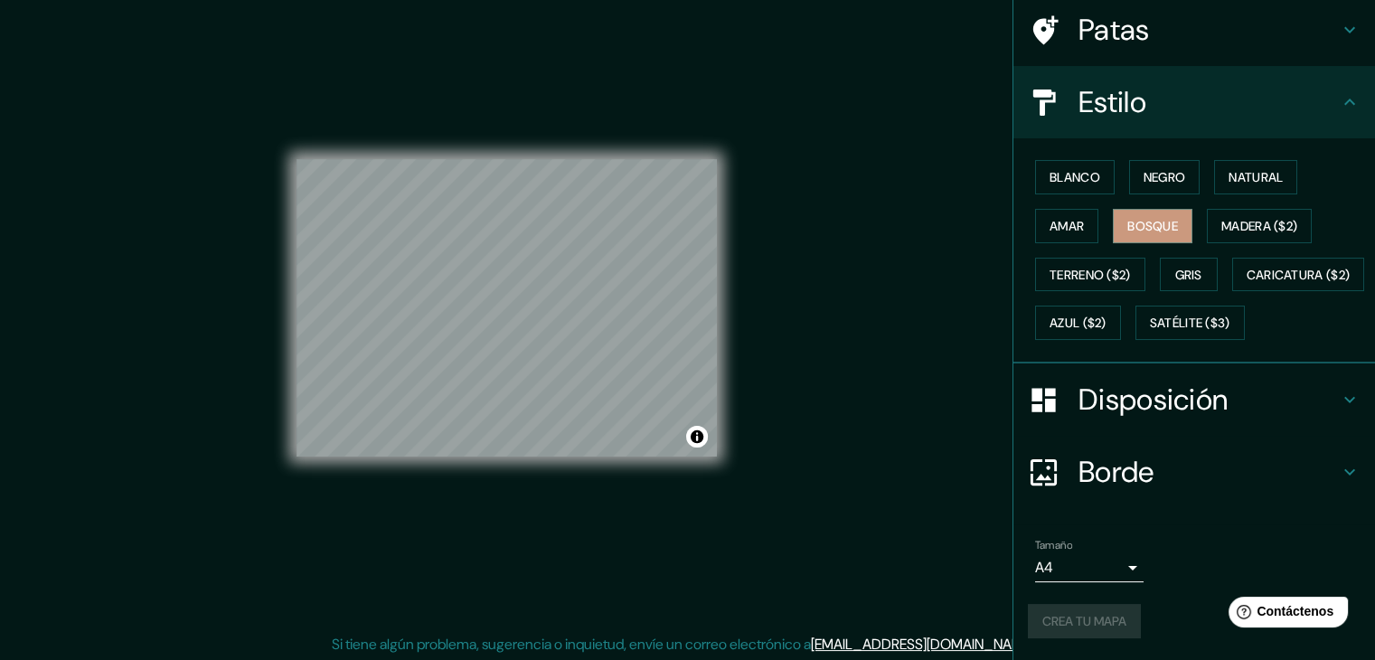
scroll to position [21, 0]
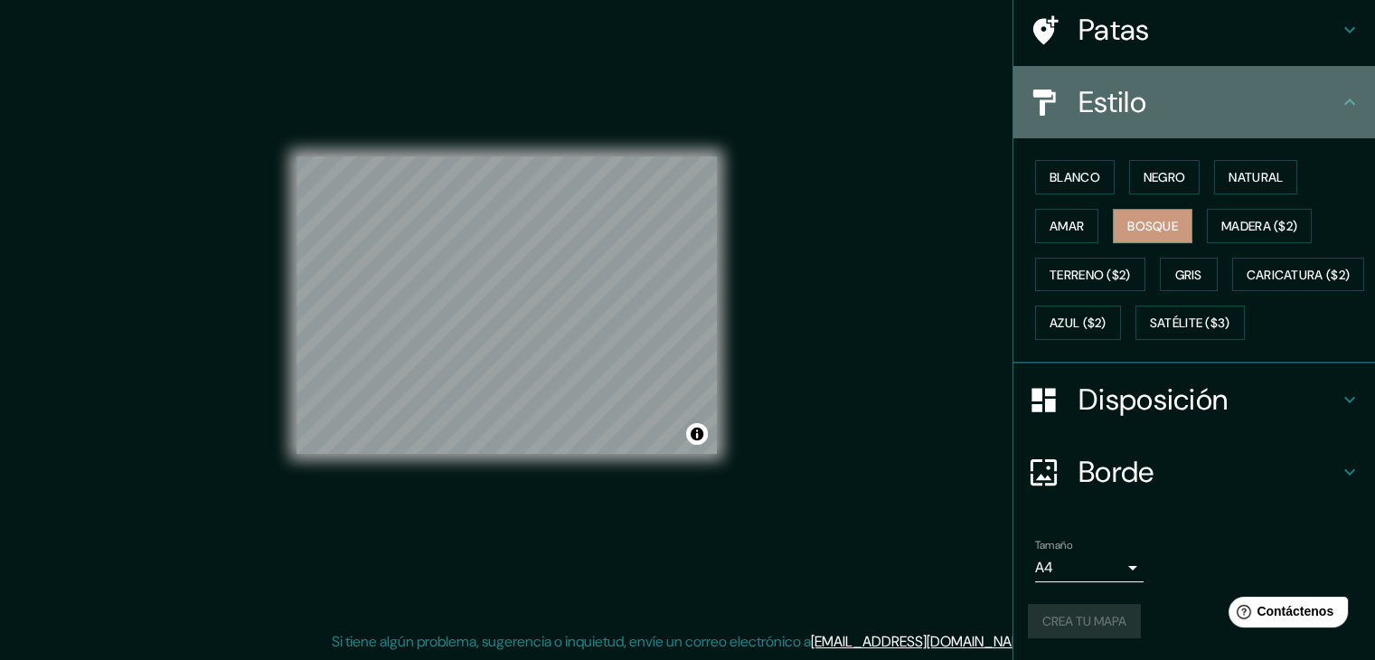
click at [1339, 91] on icon at bounding box center [1350, 102] width 22 height 22
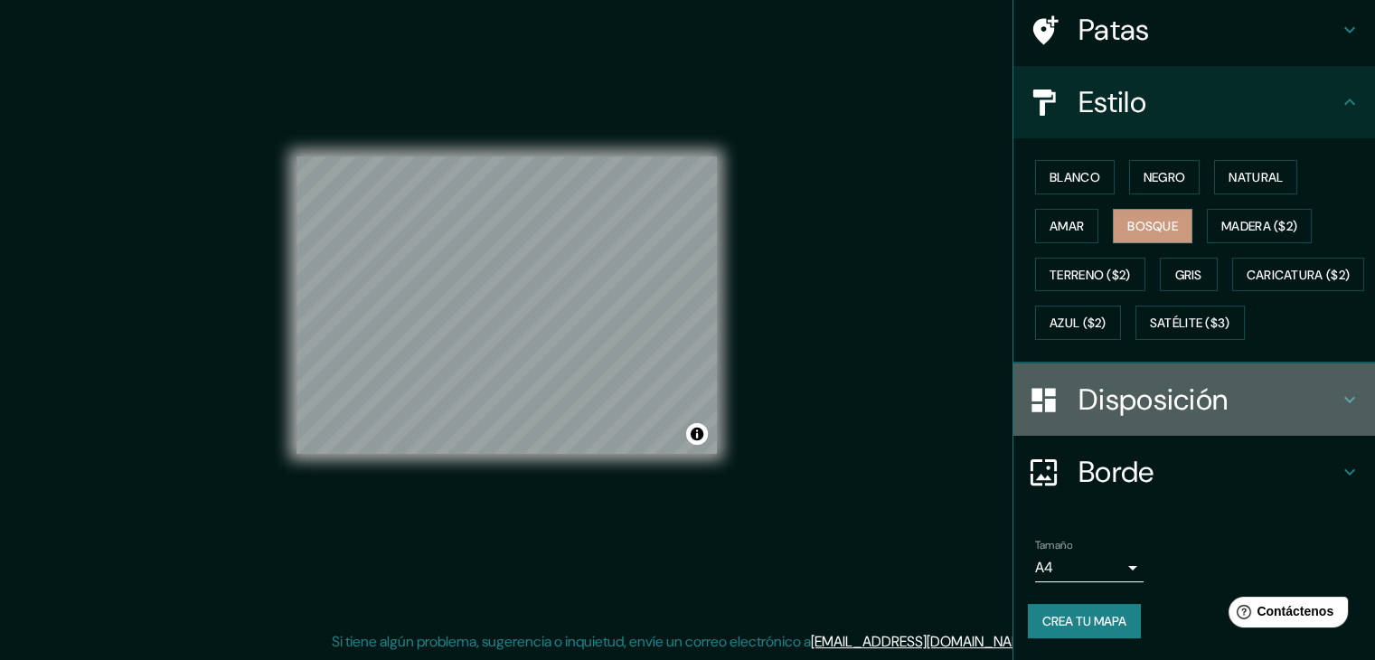
click at [1313, 409] on h4 "Disposición" at bounding box center [1209, 400] width 260 height 36
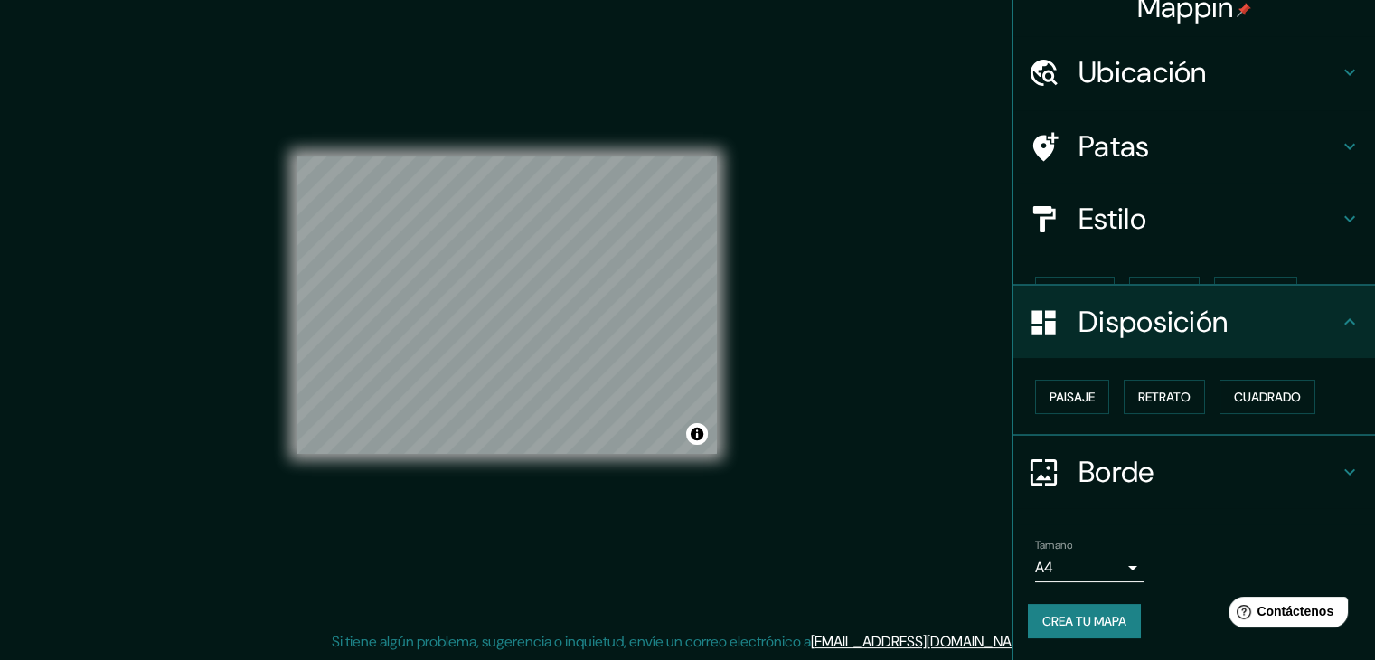
scroll to position [0, 0]
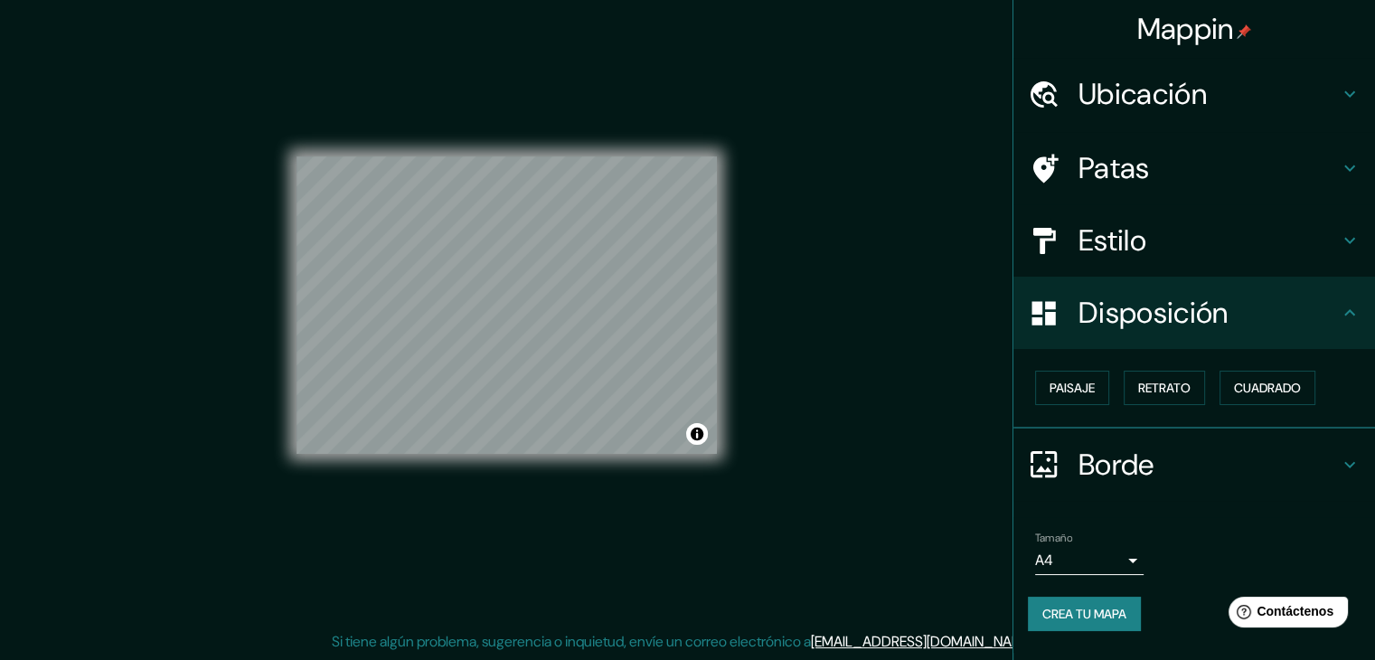
click at [1056, 616] on font "Crea tu mapa" at bounding box center [1084, 614] width 84 height 16
click at [801, 307] on div "Mappin Ubicación Patas Estilo Disposición Paisaje Retrato Cuadrado Borde Elige …" at bounding box center [687, 319] width 1375 height 681
drag, startPoint x: 825, startPoint y: 389, endPoint x: 835, endPoint y: 481, distance: 92.9
click at [825, 391] on div "Mappin Ubicación Patas Estilo Disposición Paisaje Retrato Cuadrado Borde Elige …" at bounding box center [687, 319] width 1375 height 681
click at [1350, 460] on icon at bounding box center [1350, 465] width 22 height 22
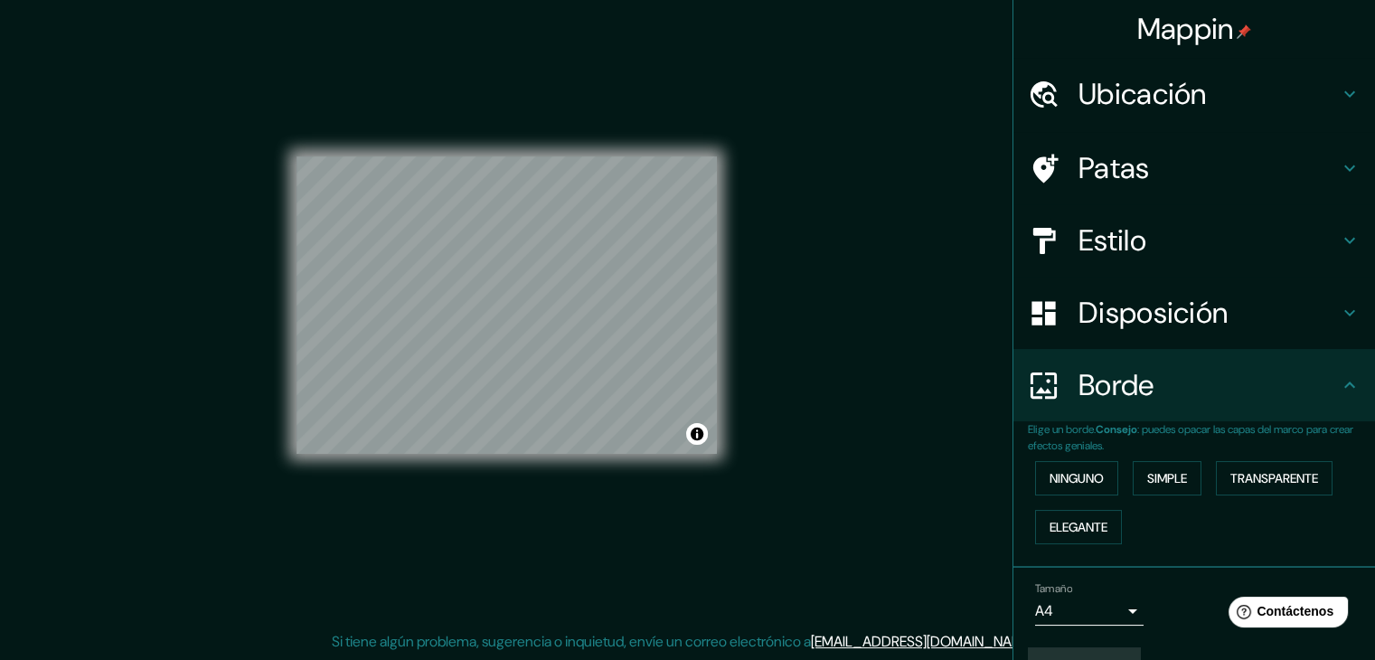
click at [1344, 386] on icon at bounding box center [1349, 385] width 11 height 6
click at [1340, 321] on icon at bounding box center [1350, 313] width 22 height 22
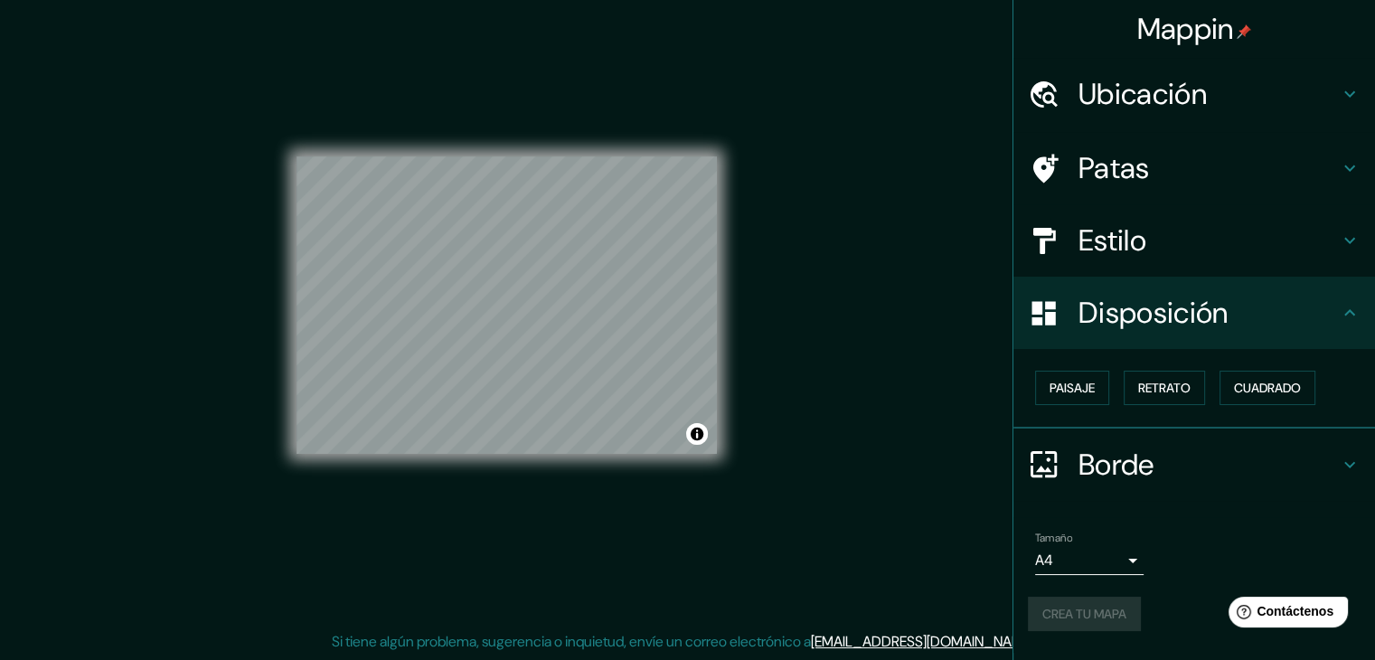
click at [1337, 77] on h4 "Ubicación" at bounding box center [1209, 94] width 260 height 36
